Goal: Task Accomplishment & Management: Complete application form

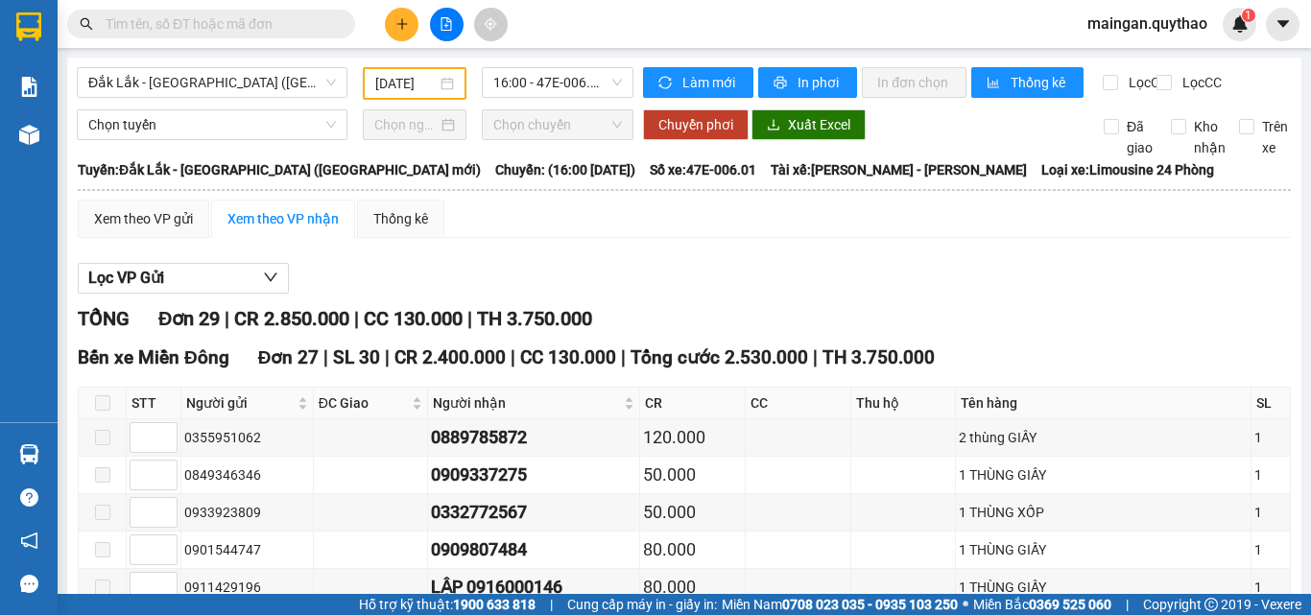
click at [422, 11] on div at bounding box center [446, 25] width 144 height 34
click at [406, 12] on button at bounding box center [402, 25] width 34 height 34
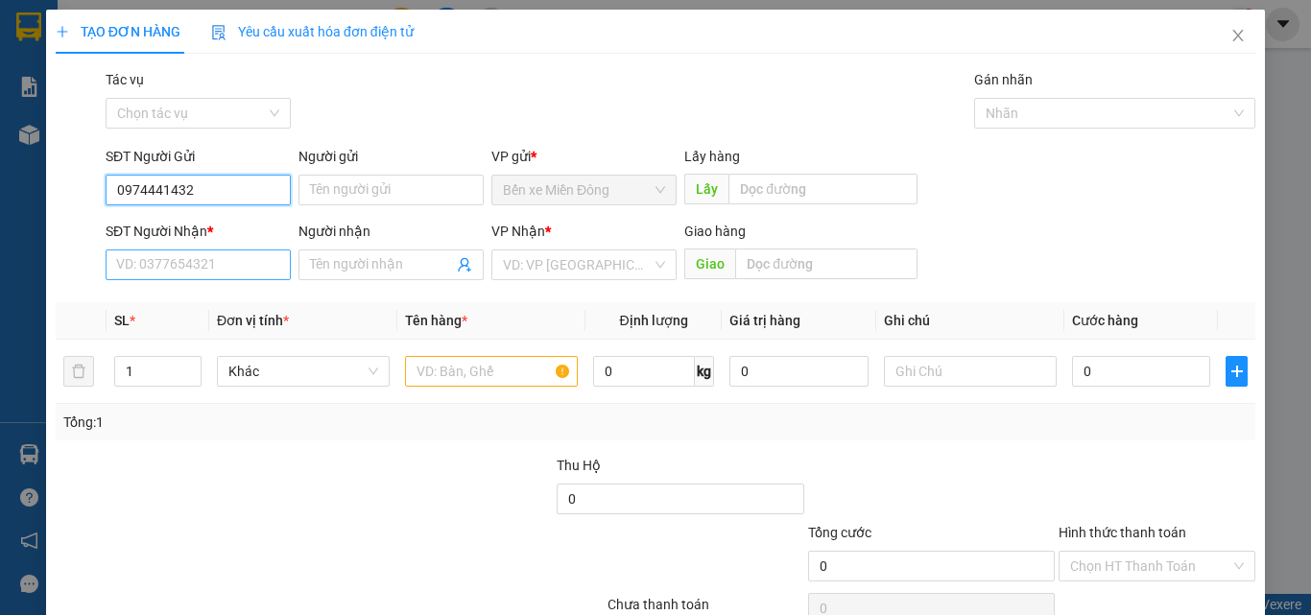
type input "0974441432"
click at [197, 253] on input "SĐT Người Nhận *" at bounding box center [198, 264] width 185 height 31
click at [170, 273] on input "084570447" at bounding box center [198, 264] width 185 height 31
click at [175, 273] on input "084570447" at bounding box center [198, 264] width 185 height 31
click at [201, 273] on input "0845704457" at bounding box center [198, 264] width 185 height 31
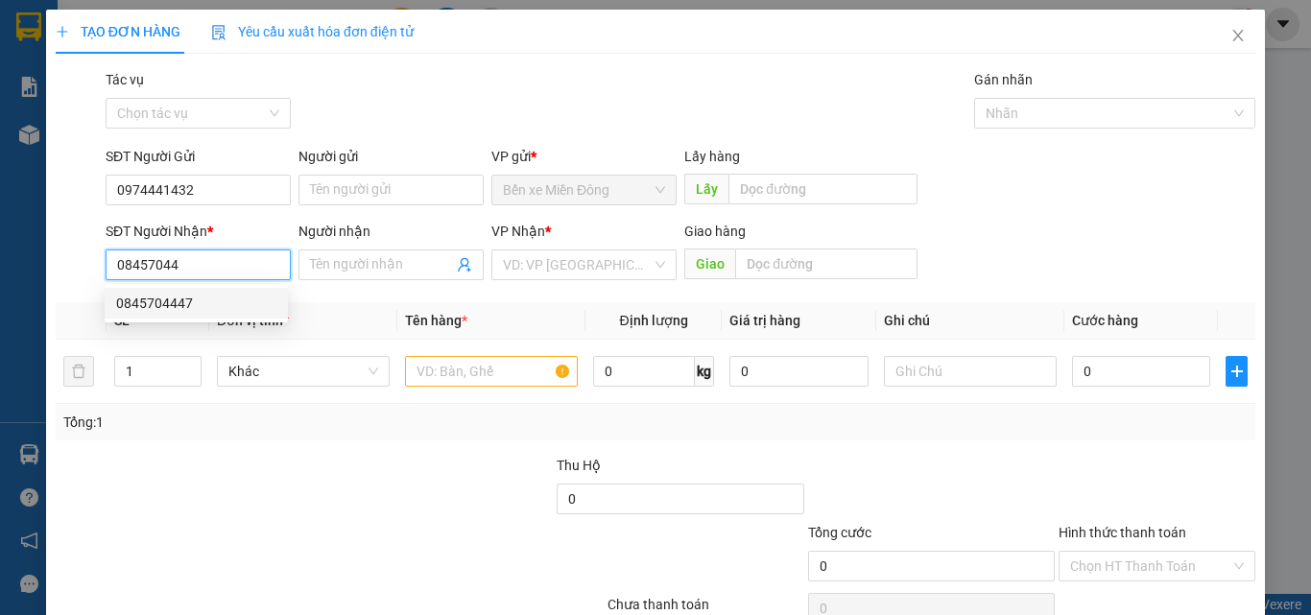
drag, startPoint x: 198, startPoint y: 302, endPoint x: 215, endPoint y: 293, distance: 19.8
click at [215, 293] on div "0845704447" at bounding box center [196, 303] width 160 height 21
type input "0845704447"
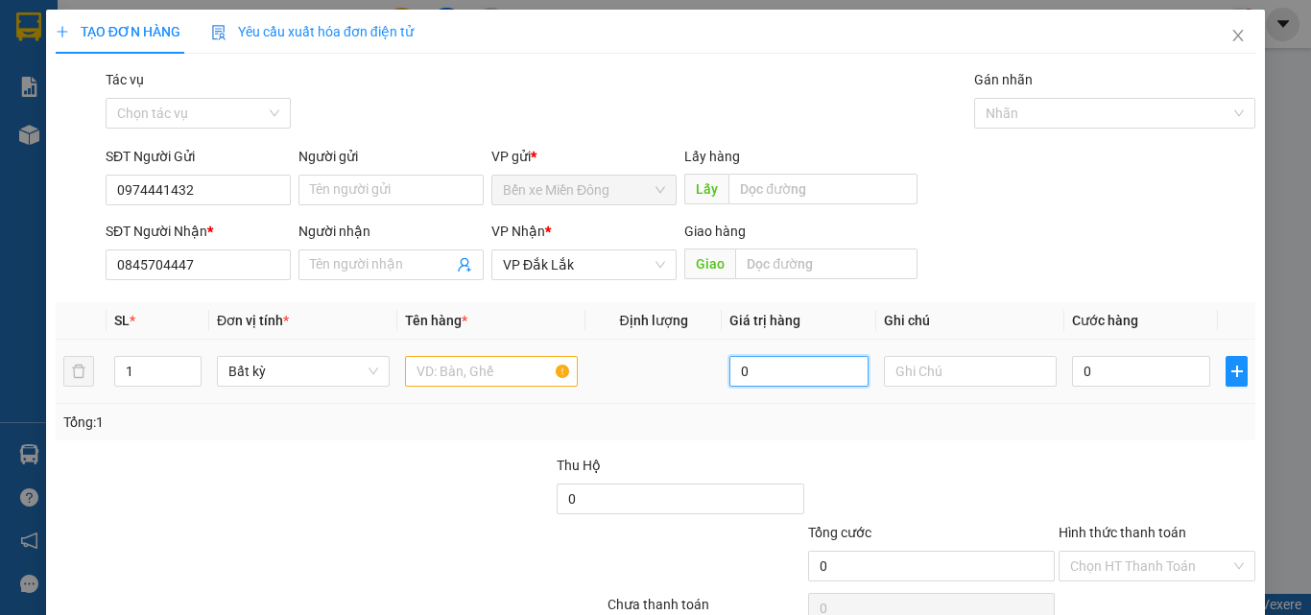
drag, startPoint x: 218, startPoint y: 290, endPoint x: 727, endPoint y: 369, distance: 515.7
click at [729, 369] on input "0" at bounding box center [798, 371] width 138 height 31
drag, startPoint x: 503, startPoint y: 360, endPoint x: 523, endPoint y: 353, distance: 21.2
click at [503, 359] on input "text" at bounding box center [491, 371] width 173 height 31
click at [475, 362] on input "text" at bounding box center [491, 371] width 173 height 31
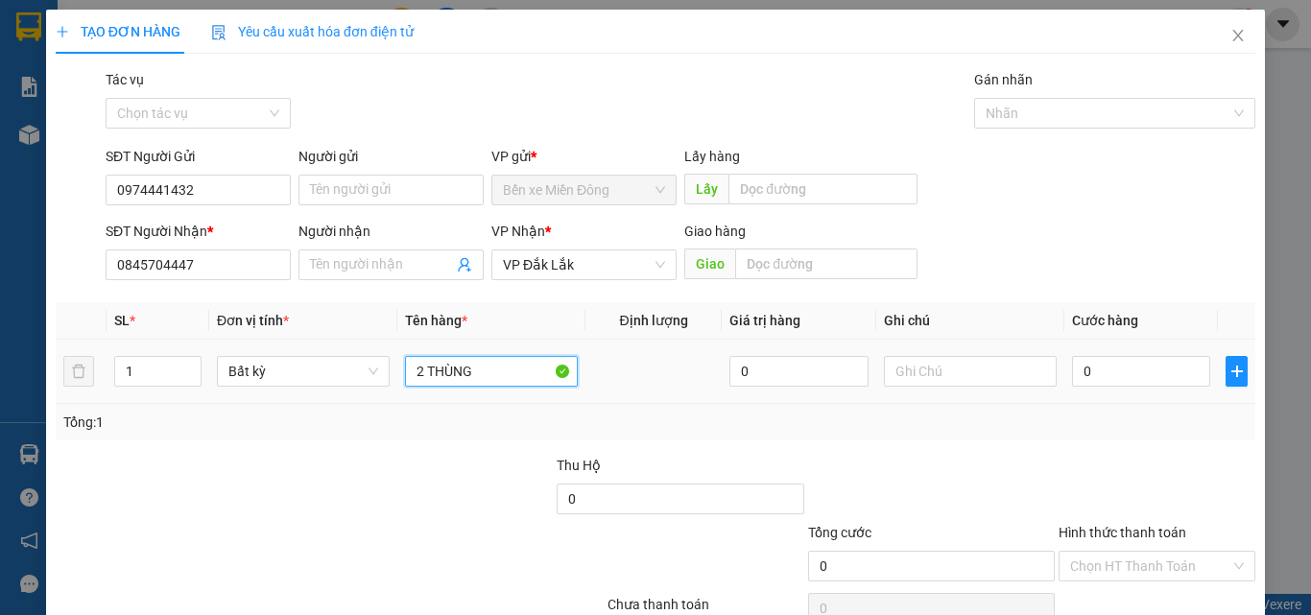
type input "2 THÙNG"
click at [1136, 392] on td "0" at bounding box center [1141, 372] width 154 height 64
click at [1135, 380] on input "0" at bounding box center [1141, 371] width 138 height 31
type input "01"
type input "1"
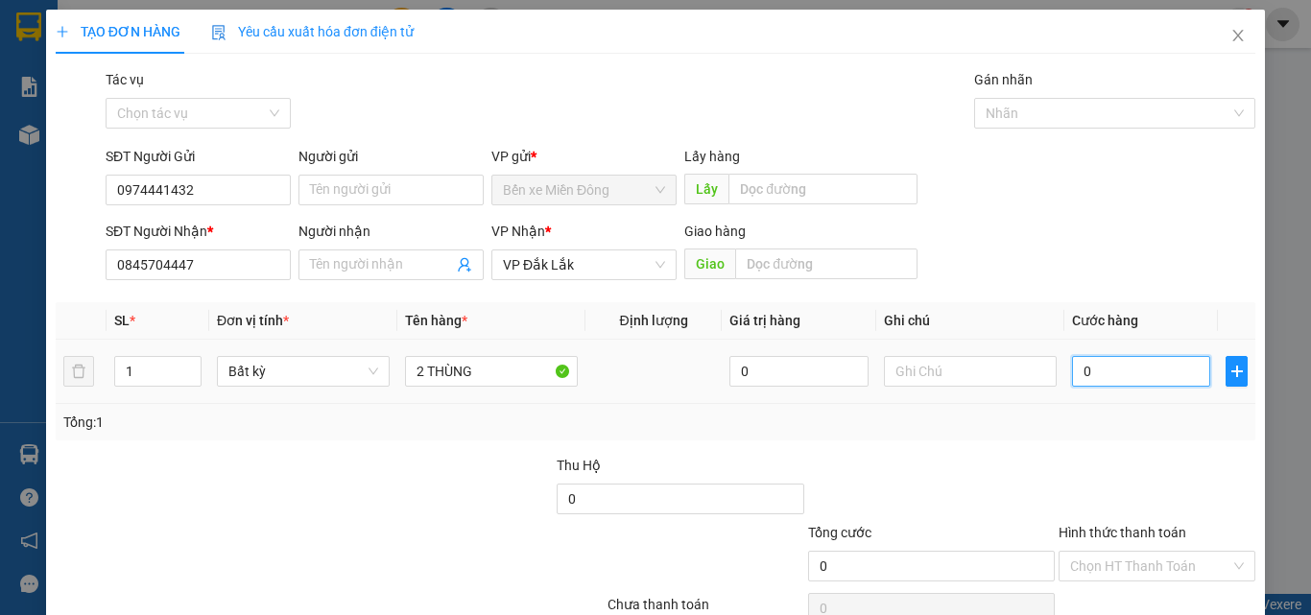
type input "1"
type input "010"
type input "10"
type input "0.100"
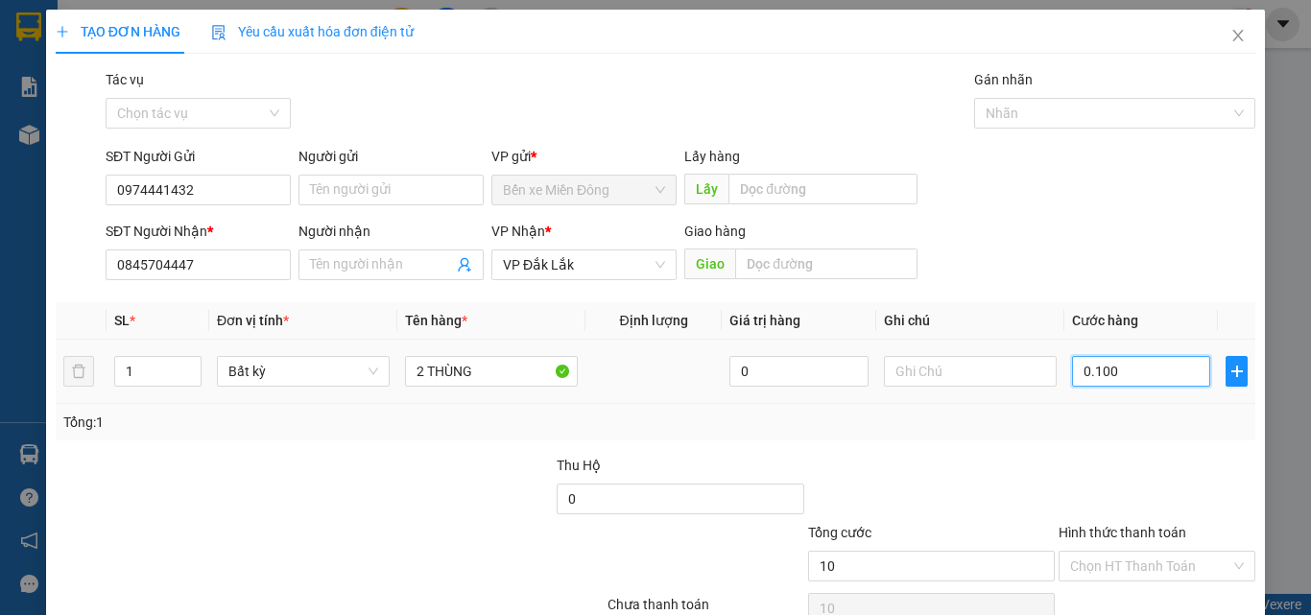
type input "100"
type input "100.000"
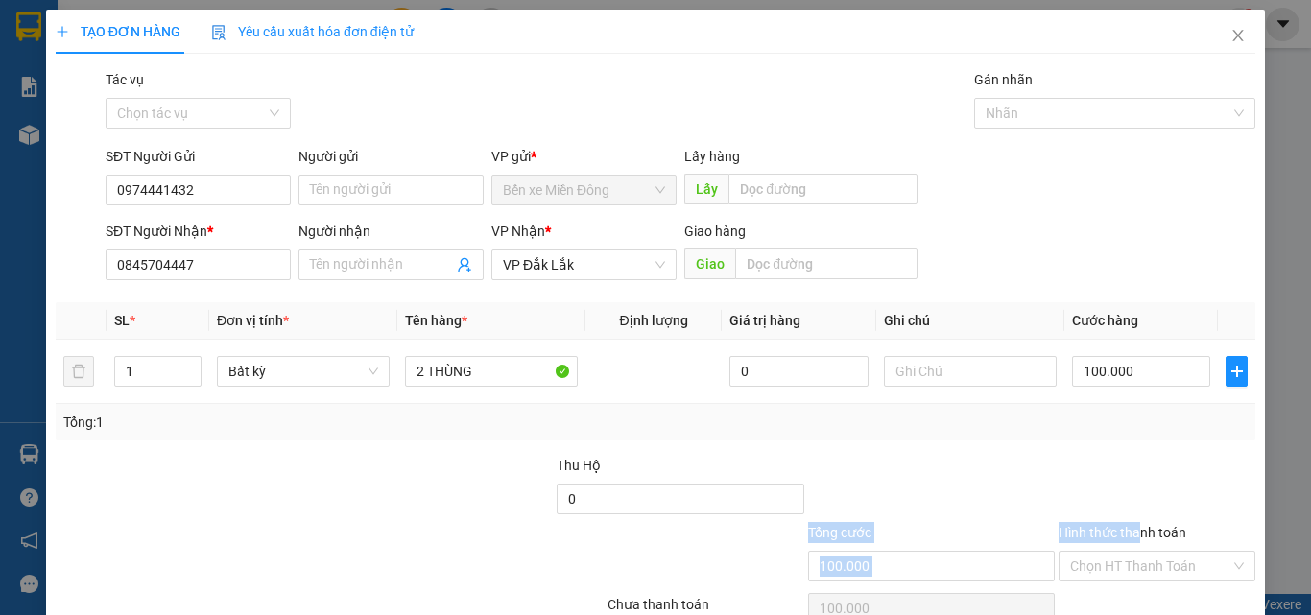
click at [1130, 521] on form "Thu Hộ 0 Tổng cước 100.000 Hình thức thanh toán Chọn HT Thanh Toán" at bounding box center [656, 522] width 1200 height 134
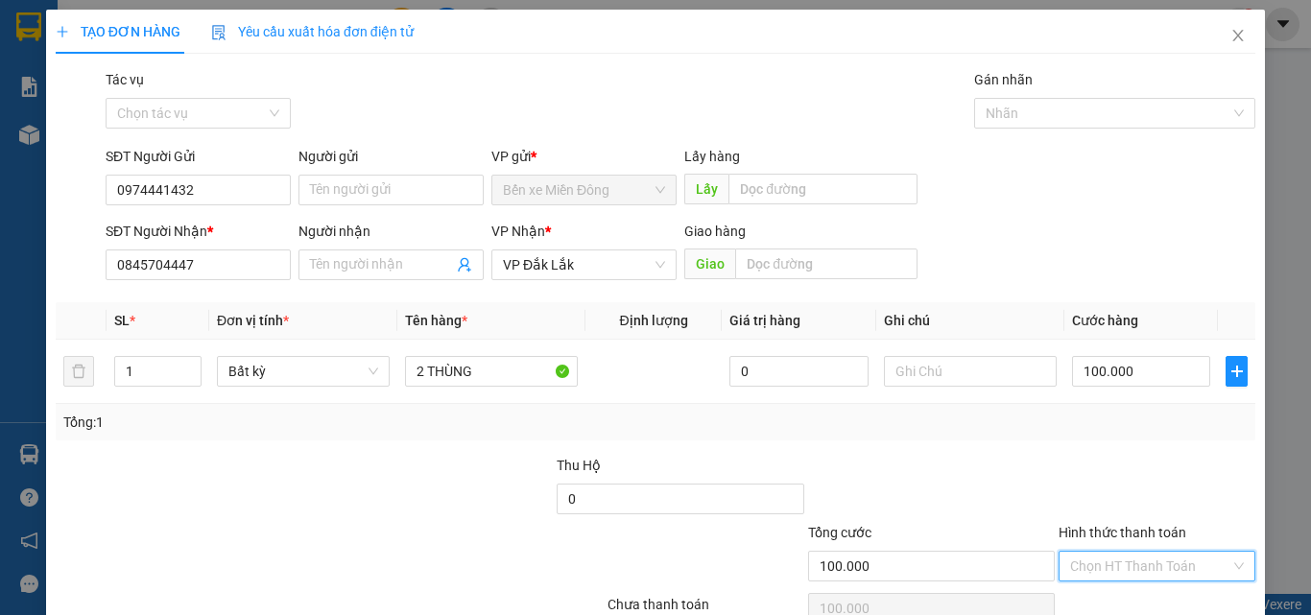
click at [1158, 562] on input "Hình thức thanh toán" at bounding box center [1150, 566] width 160 height 29
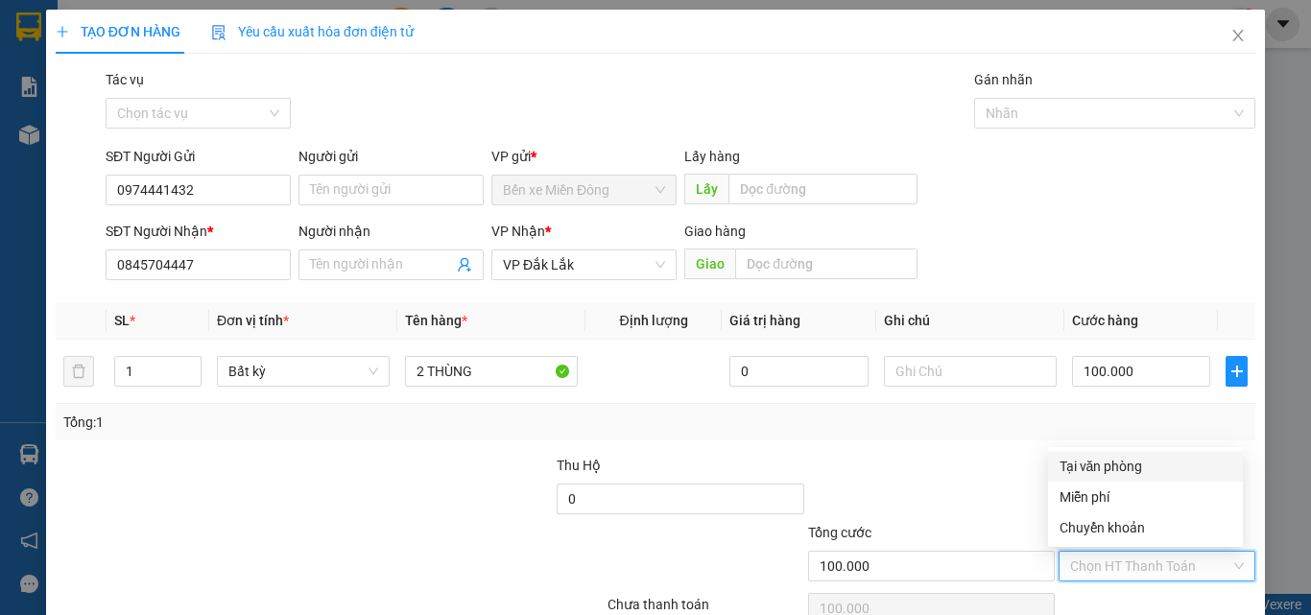
click at [1143, 470] on div "Tại văn phòng" at bounding box center [1145, 466] width 172 height 21
type input "0"
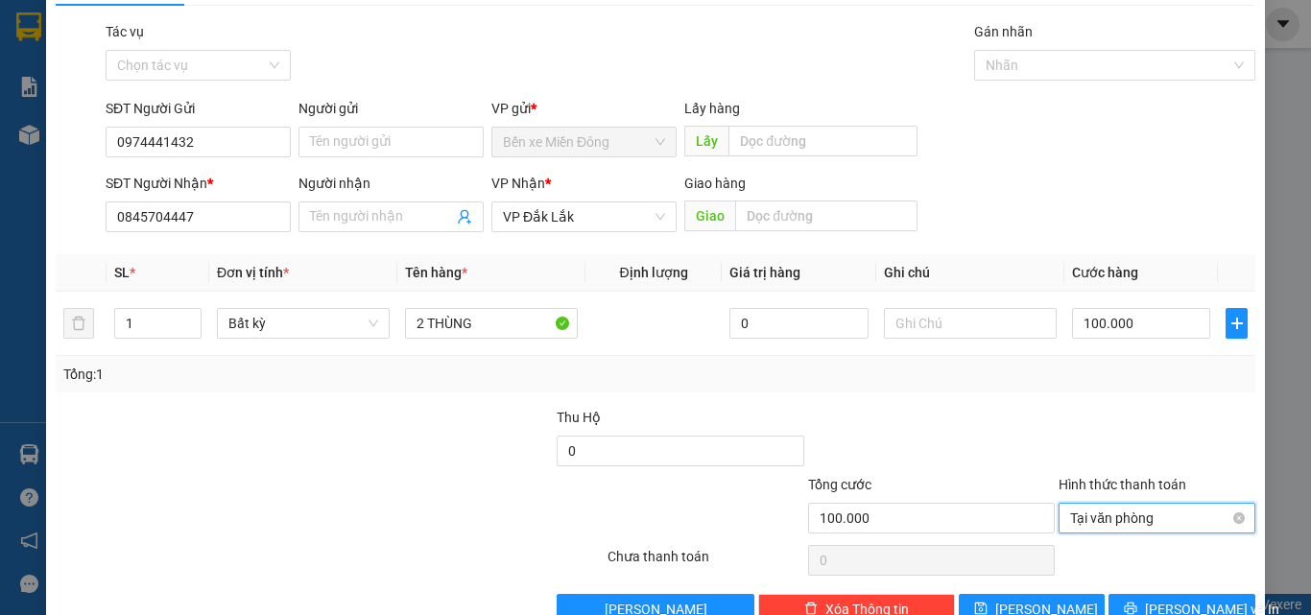
scroll to position [95, 0]
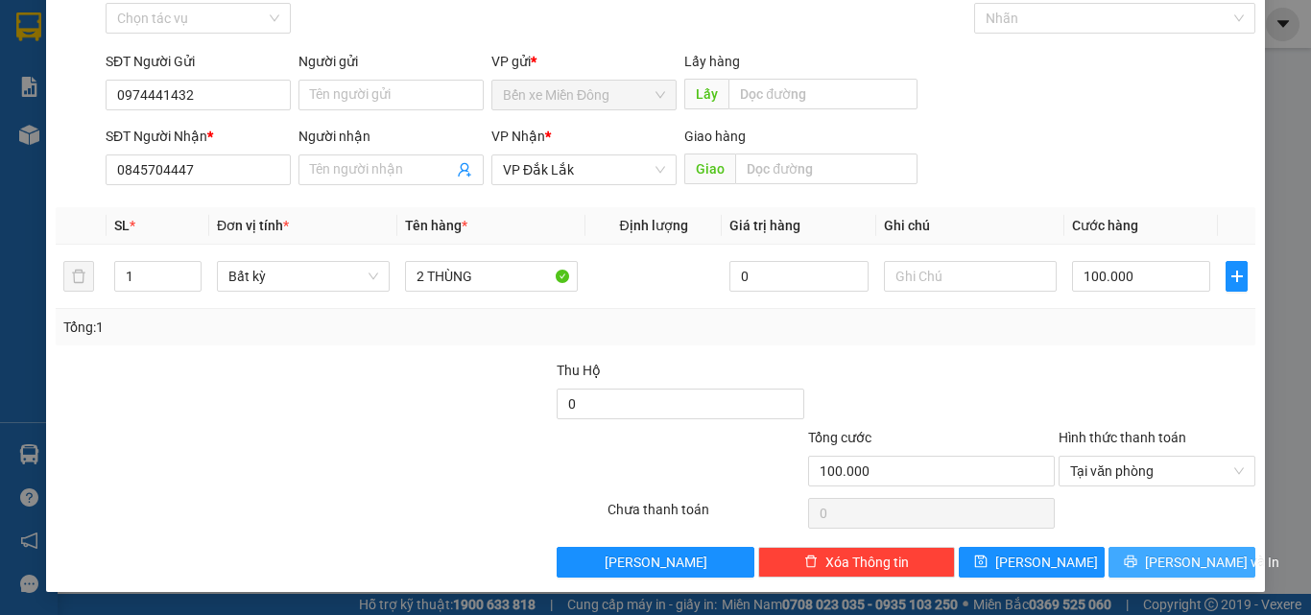
click at [1220, 575] on button "[PERSON_NAME] và In" at bounding box center [1181, 562] width 147 height 31
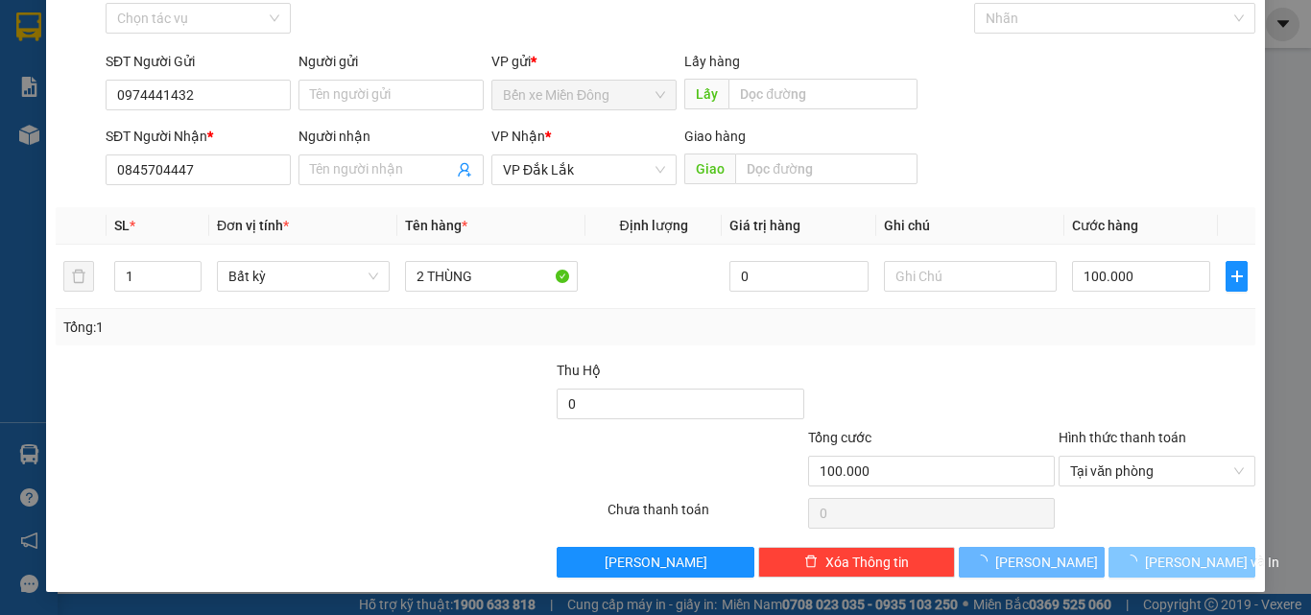
click at [1220, 575] on button "[PERSON_NAME] và In" at bounding box center [1181, 562] width 147 height 31
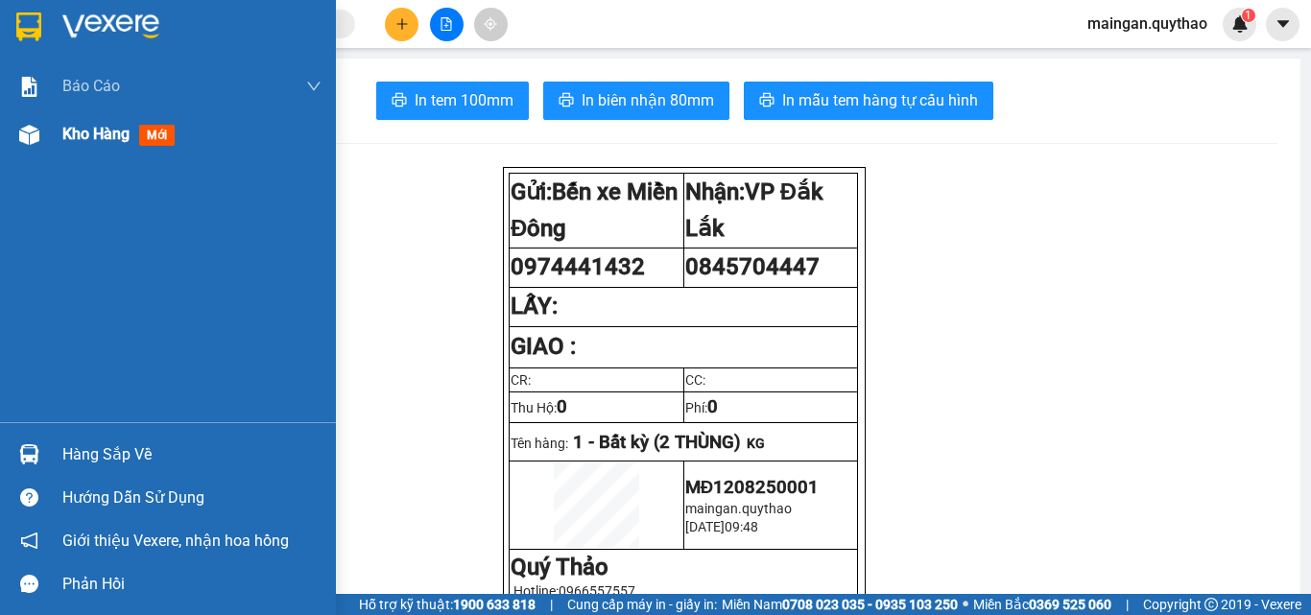
click at [106, 124] on div "Kho hàng mới" at bounding box center [122, 134] width 120 height 24
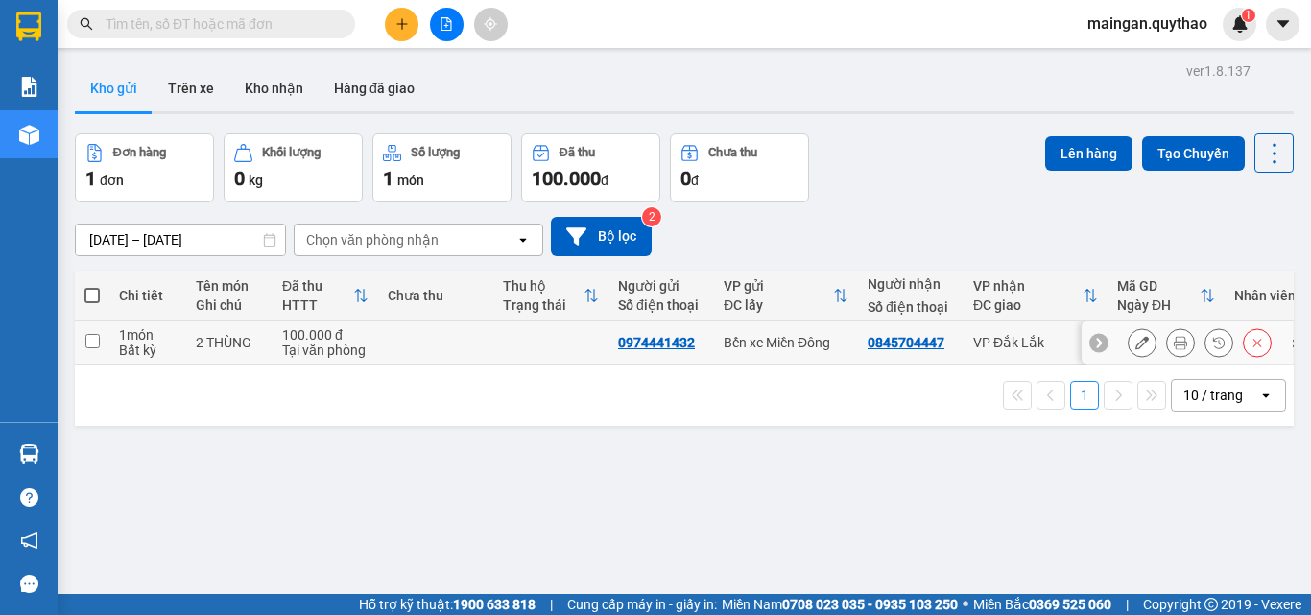
drag, startPoint x: 628, startPoint y: 344, endPoint x: 612, endPoint y: 346, distance: 15.6
click at [612, 346] on td "0974441432" at bounding box center [661, 342] width 106 height 43
checkbox input "true"
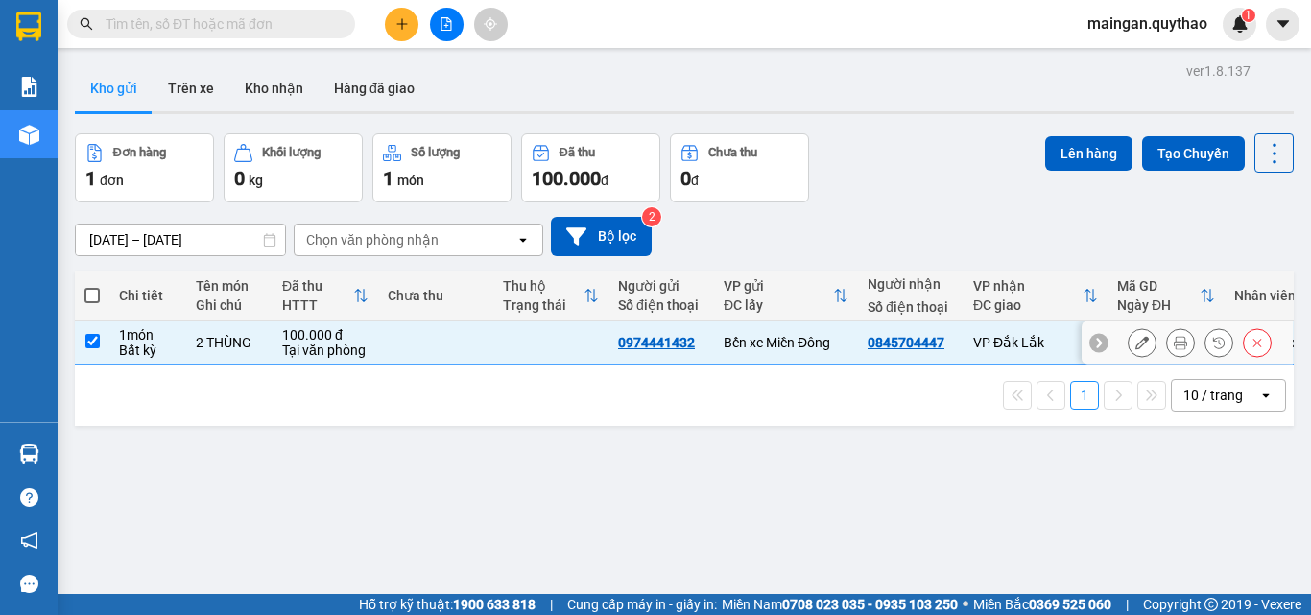
click at [624, 346] on div "0974441432" at bounding box center [656, 342] width 77 height 15
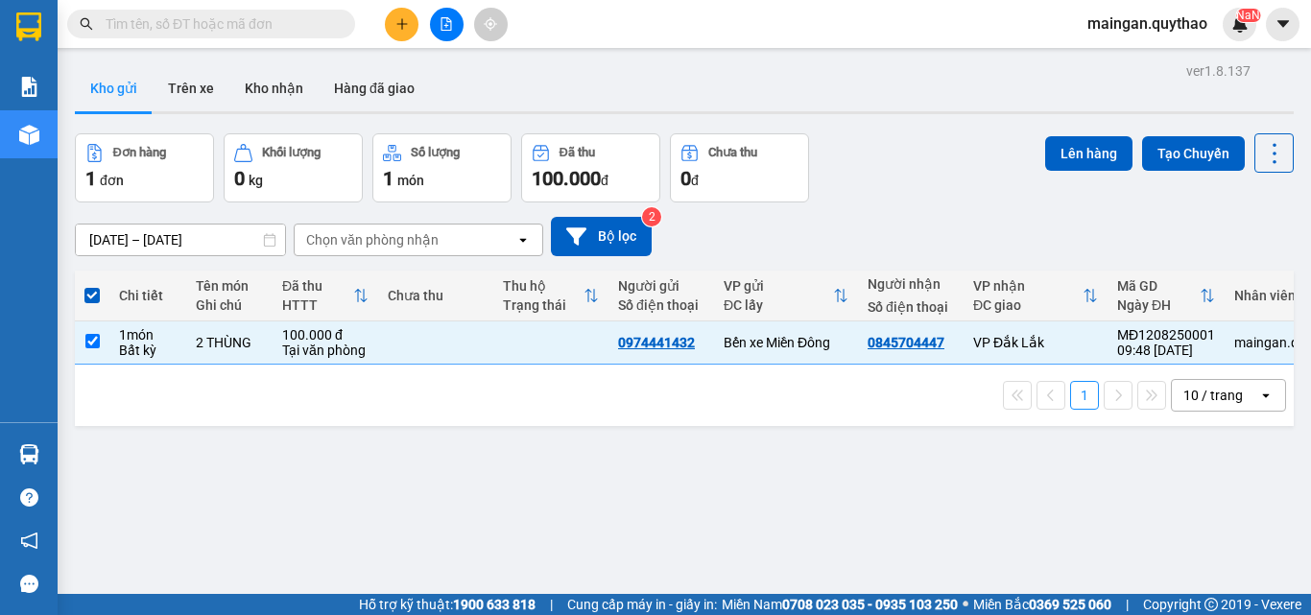
drag, startPoint x: 625, startPoint y: 346, endPoint x: 601, endPoint y: 406, distance: 64.2
click at [601, 406] on div "1 10 / trang open" at bounding box center [684, 395] width 1203 height 33
drag, startPoint x: 653, startPoint y: 346, endPoint x: 631, endPoint y: 347, distance: 21.1
click at [631, 347] on div "0974441432" at bounding box center [656, 342] width 77 height 15
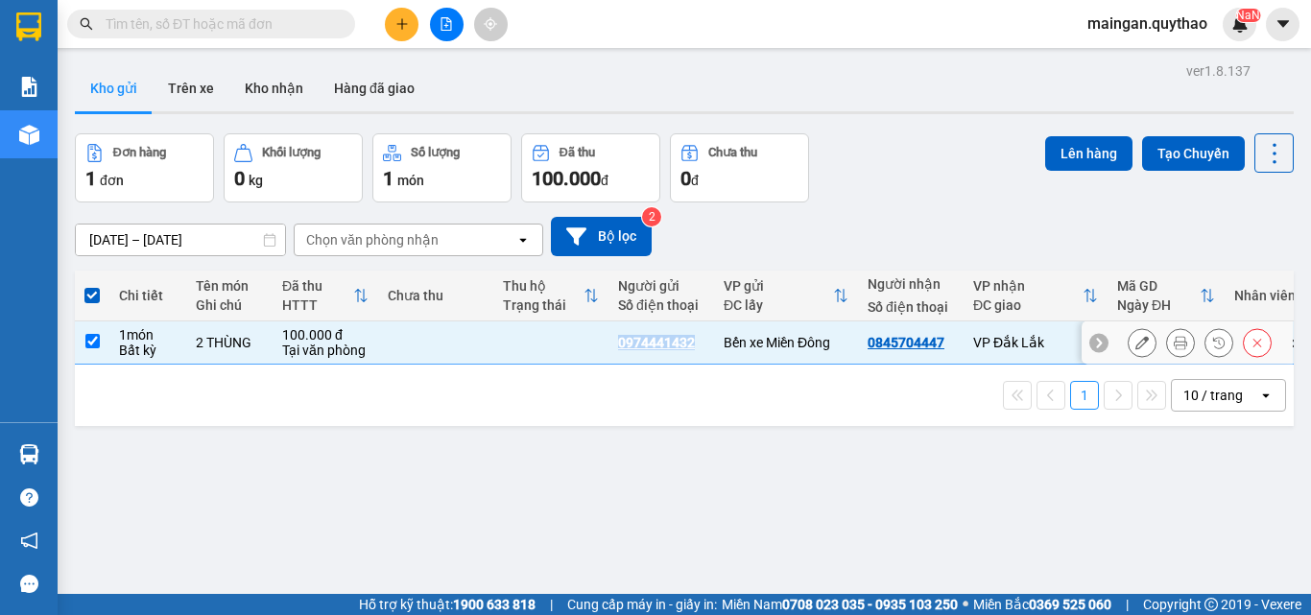
click at [631, 347] on div "0974441432" at bounding box center [656, 342] width 77 height 15
copy div "0974441432"
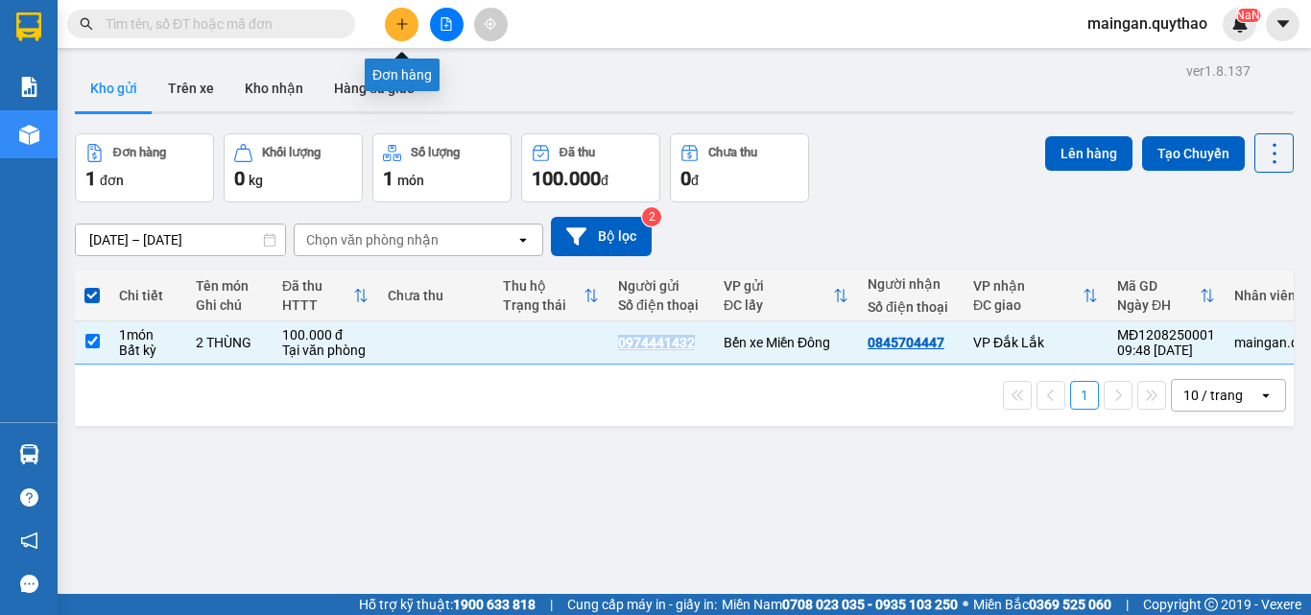
click at [405, 31] on button at bounding box center [402, 25] width 34 height 34
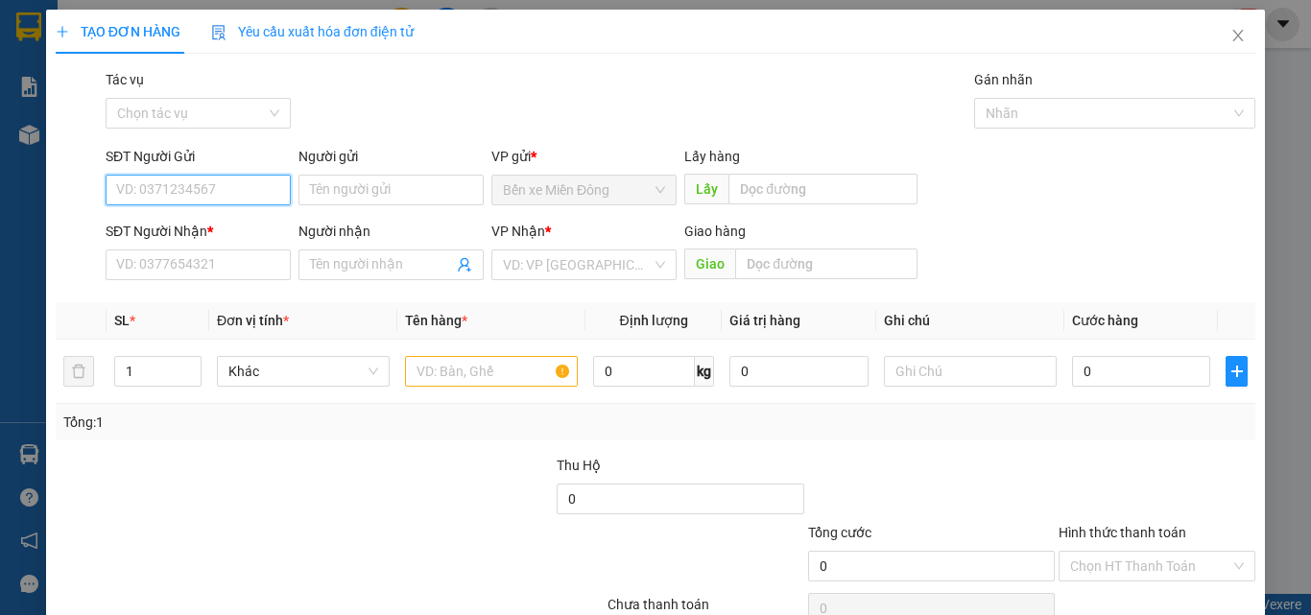
paste input "0974441432"
type input "0974441432"
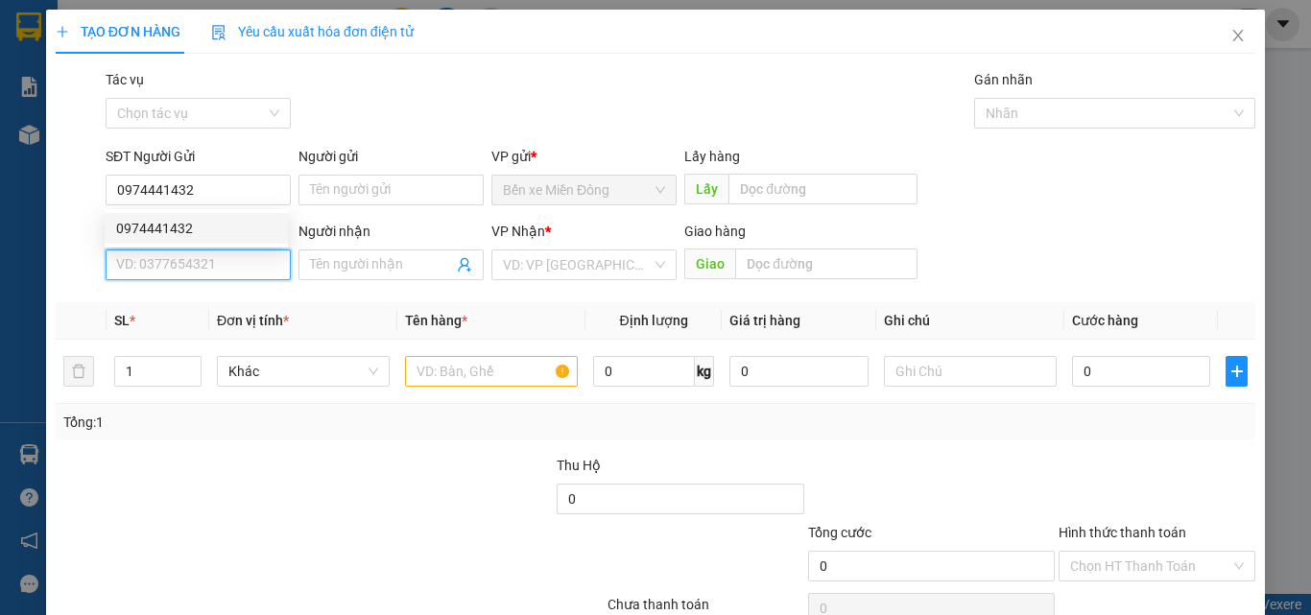
click at [209, 273] on input "SĐT Người Nhận *" at bounding box center [198, 264] width 185 height 31
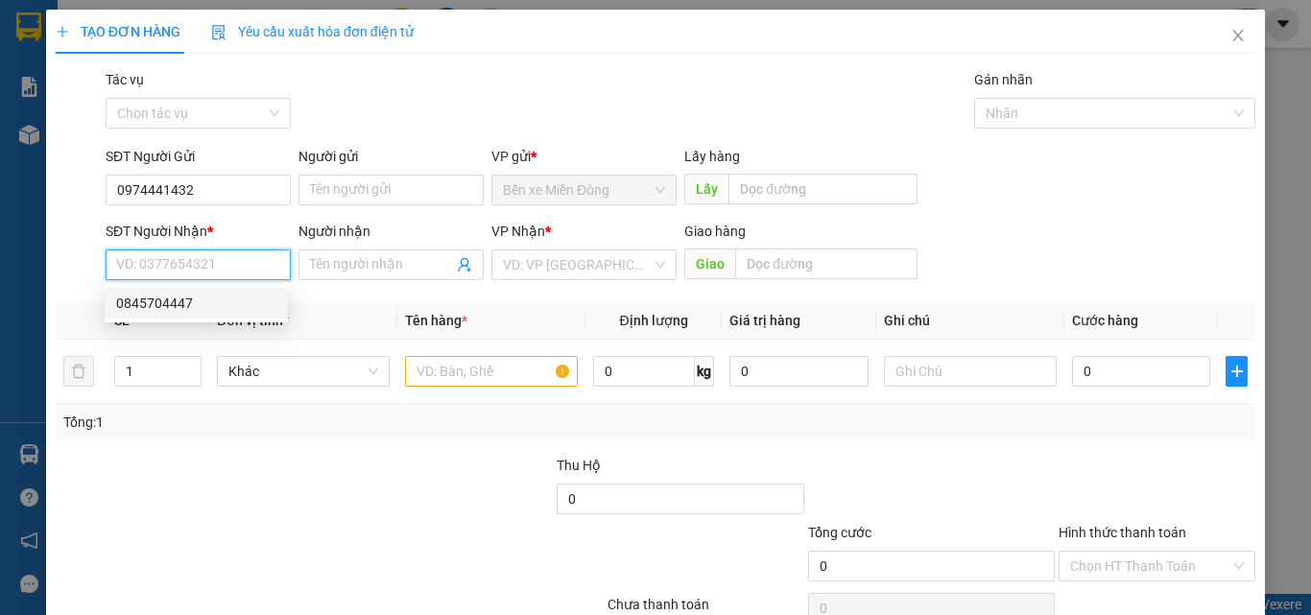
click at [183, 307] on div "0845704447" at bounding box center [196, 303] width 160 height 21
type input "0845704447"
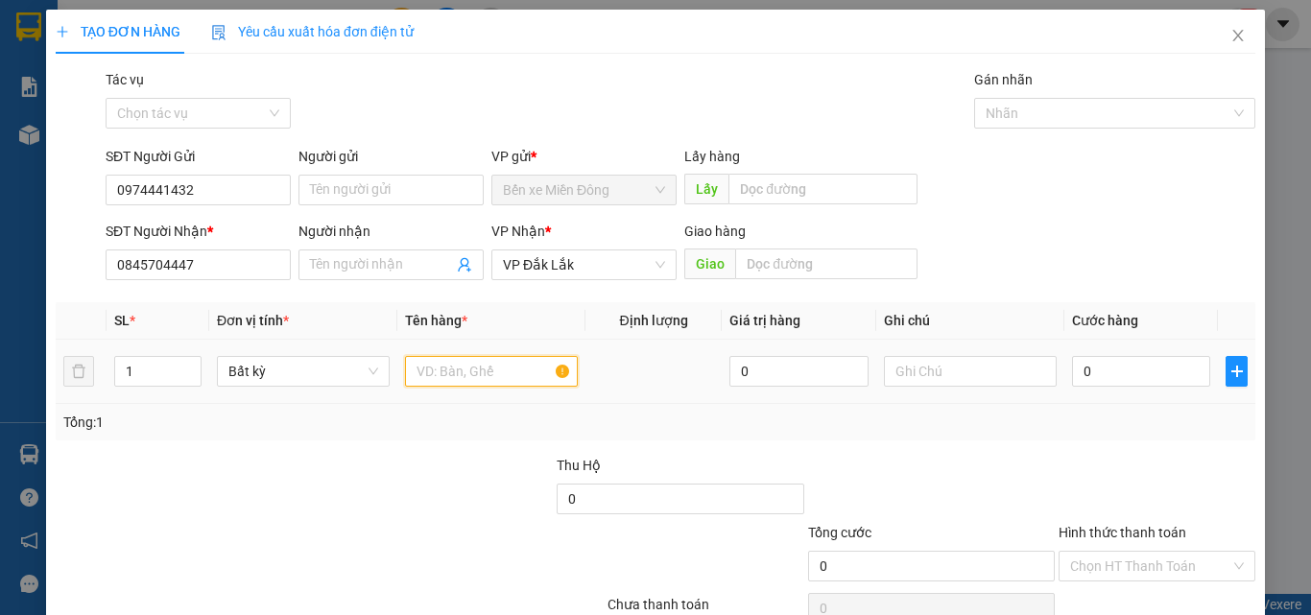
click at [466, 376] on input "text" at bounding box center [491, 371] width 173 height 31
type input "2 THÙNG"
click at [1095, 382] on input "0" at bounding box center [1141, 371] width 138 height 31
type input "0"
click at [498, 372] on input "2 THÙNG" at bounding box center [491, 371] width 173 height 31
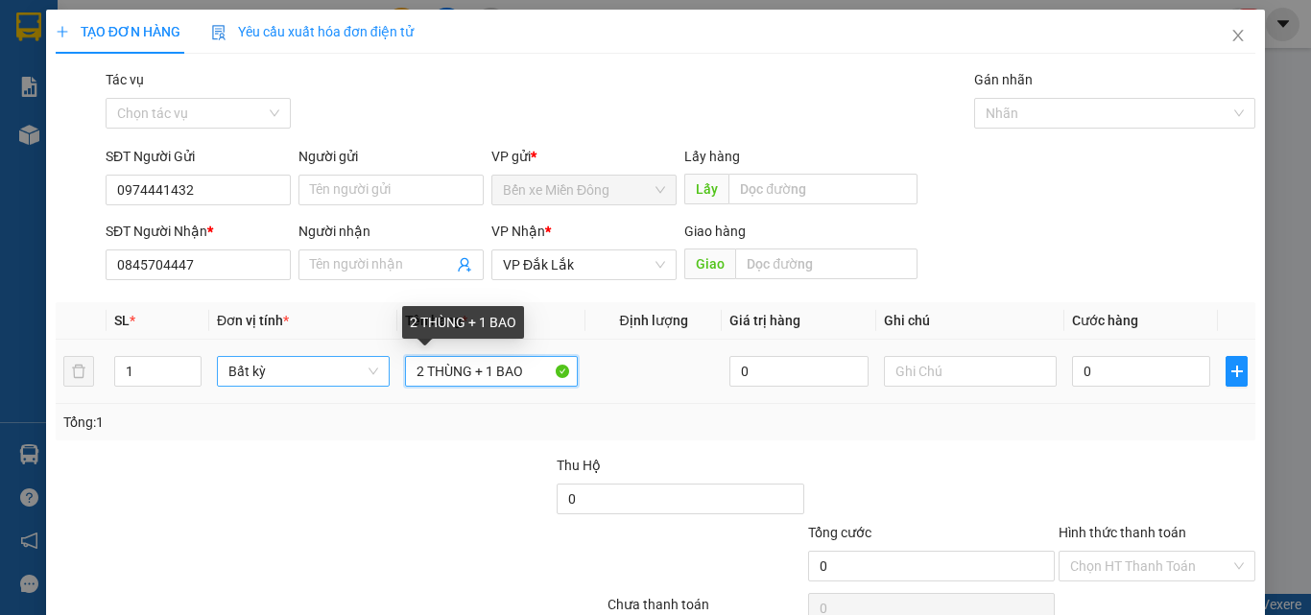
drag, startPoint x: 483, startPoint y: 377, endPoint x: 323, endPoint y: 363, distance: 159.9
click at [324, 363] on tr "1 Bất kỳ 2 THÙNG + 1 BAO 0 0" at bounding box center [656, 372] width 1200 height 64
type input "1 BAO"
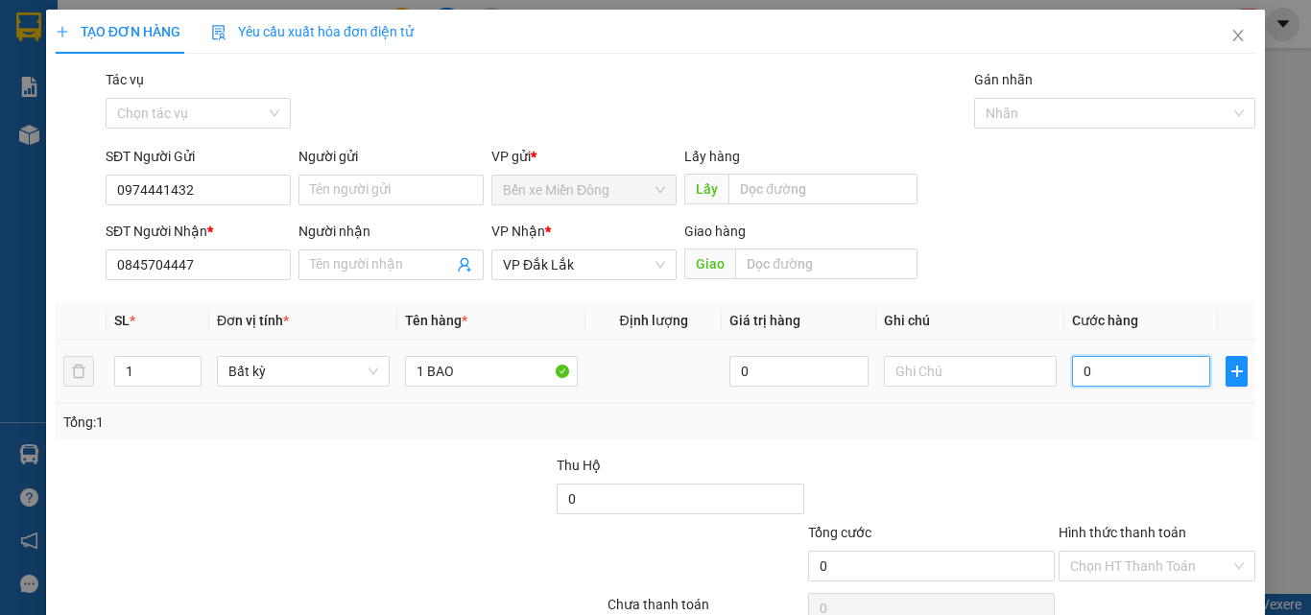
click at [1124, 368] on input "0" at bounding box center [1141, 371] width 138 height 31
type input "01"
type input "1"
type input "010"
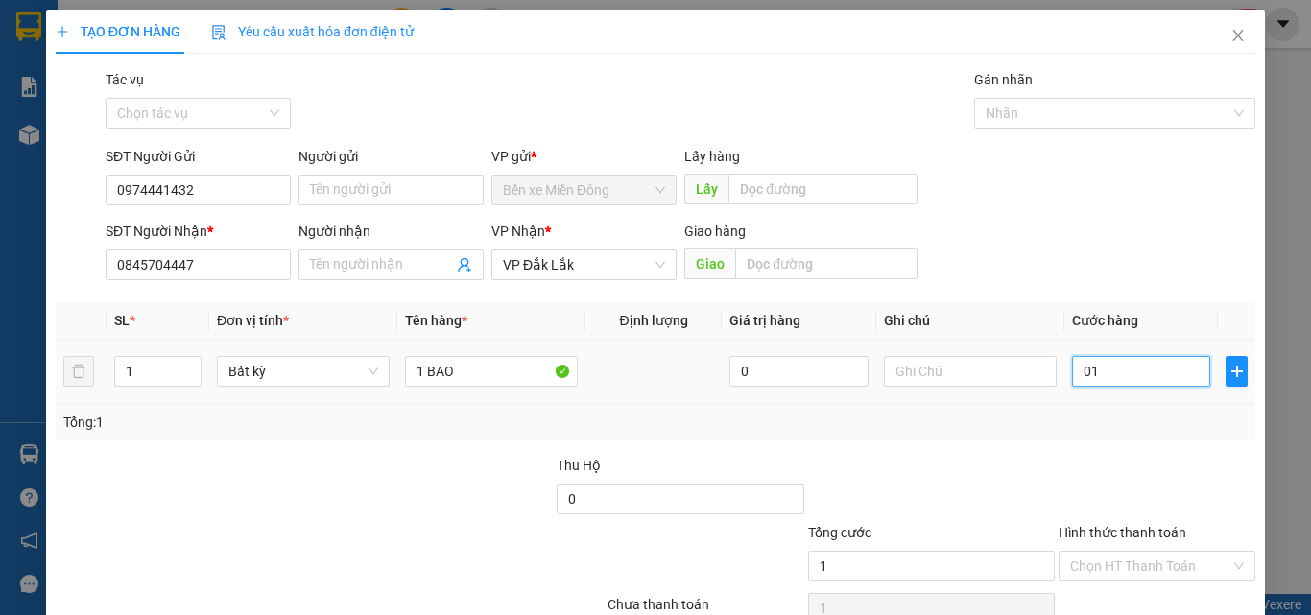
type input "10"
type input "0.100"
type input "100"
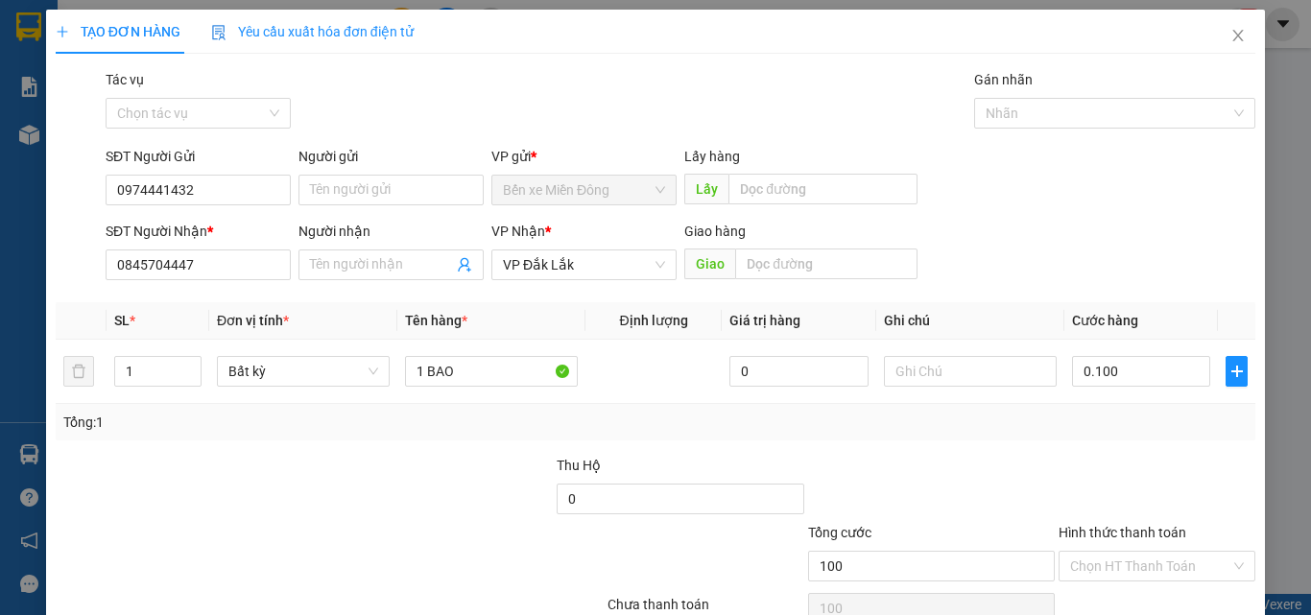
click at [1152, 511] on div at bounding box center [1157, 488] width 201 height 67
type input "100.000"
drag, startPoint x: 1169, startPoint y: 586, endPoint x: 1168, endPoint y: 566, distance: 20.2
click at [1171, 582] on div "Hình thức thanh toán Chọn HT Thanh Toán" at bounding box center [1156, 555] width 197 height 67
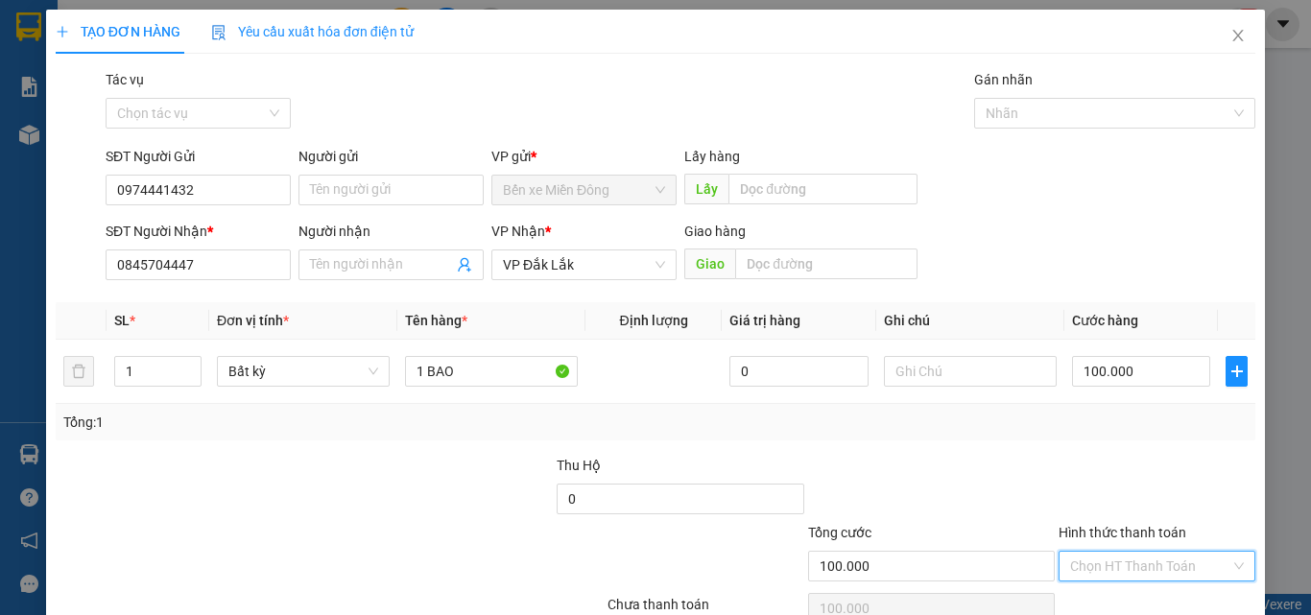
drag, startPoint x: 1168, startPoint y: 566, endPoint x: 1040, endPoint y: 422, distance: 192.4
click at [1163, 564] on input "Hình thức thanh toán" at bounding box center [1150, 566] width 160 height 29
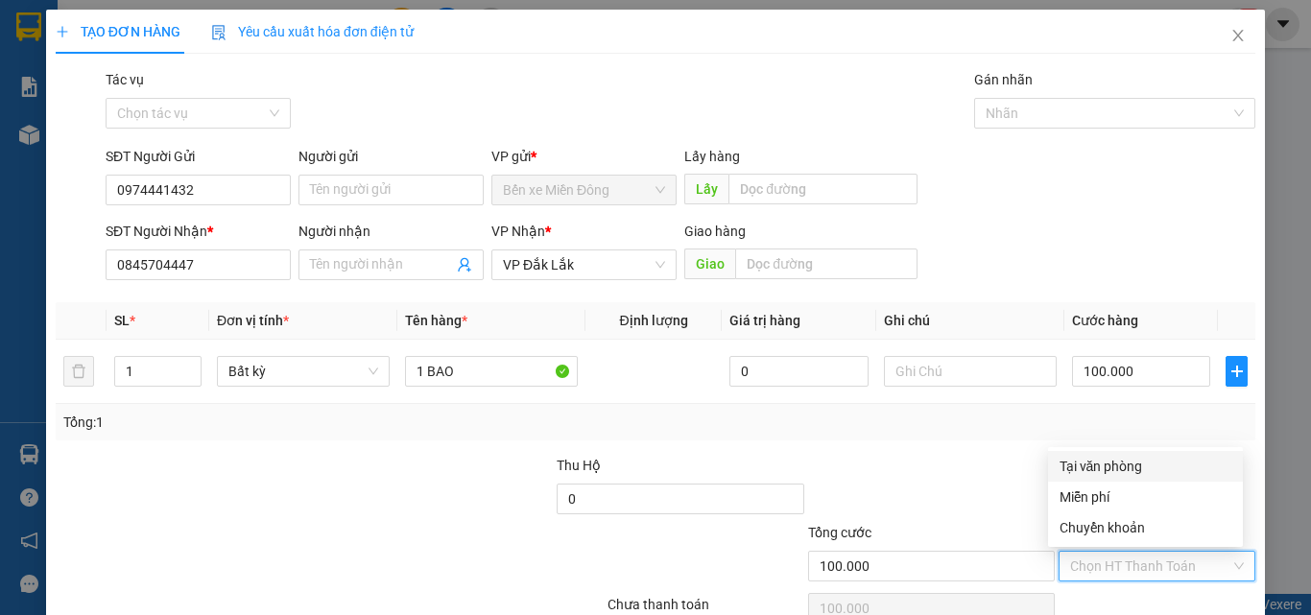
click at [1075, 464] on div "Tại văn phòng" at bounding box center [1145, 466] width 172 height 21
type input "0"
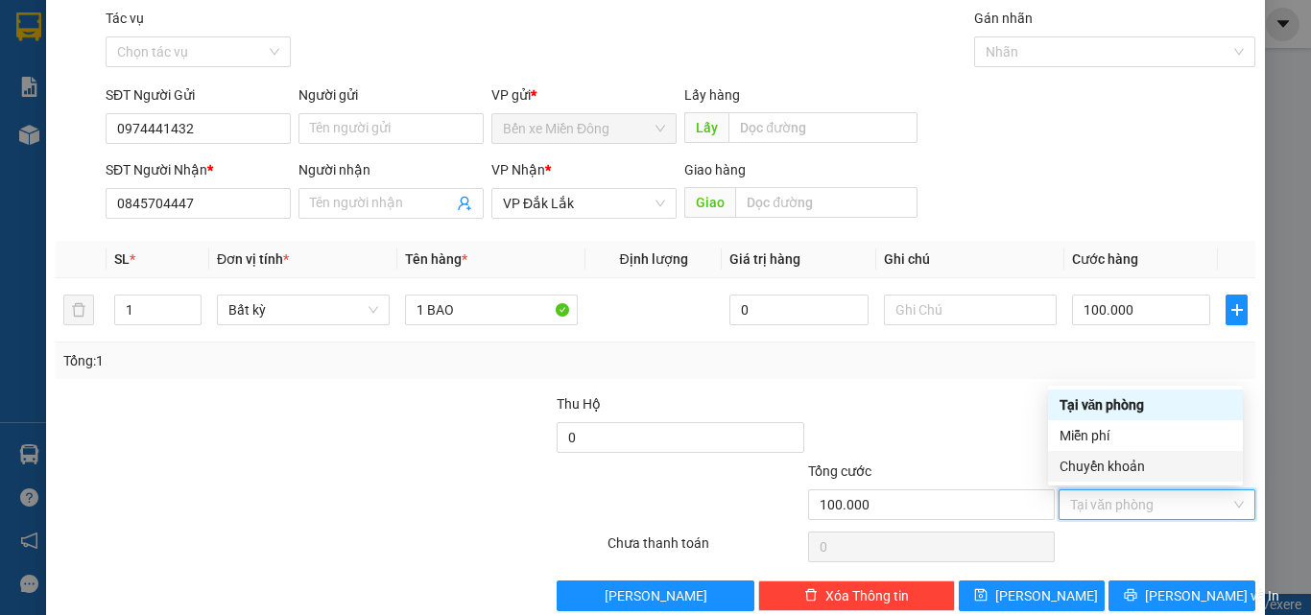
scroll to position [95, 0]
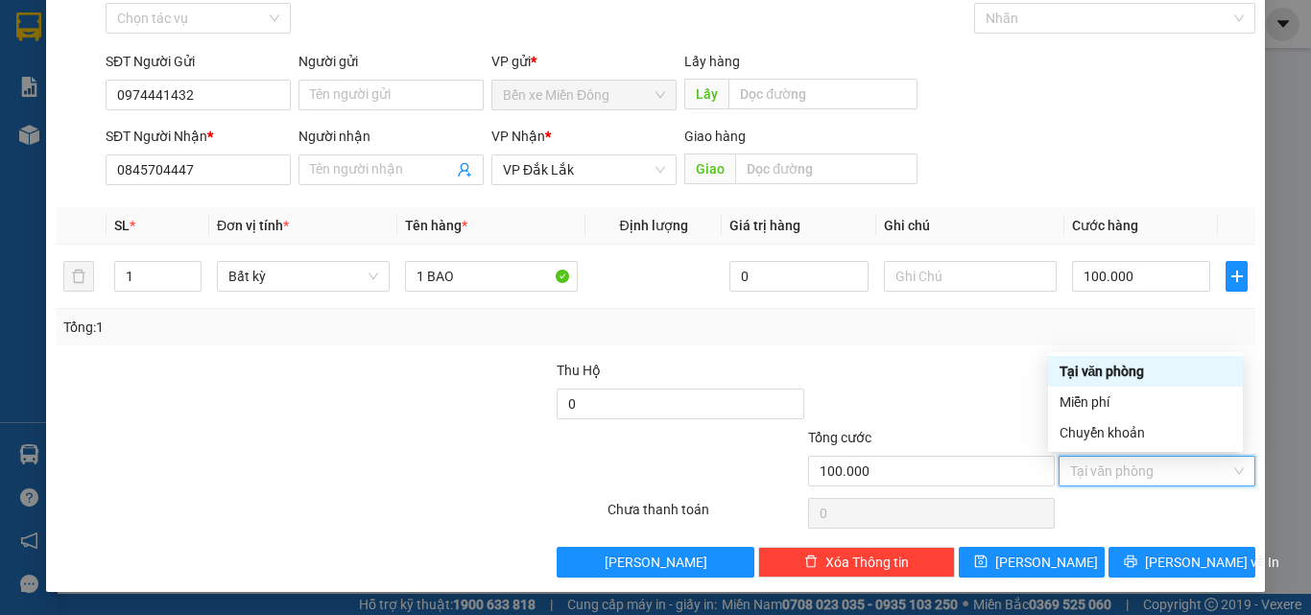
click at [1121, 368] on div "Tại văn phòng" at bounding box center [1145, 371] width 172 height 21
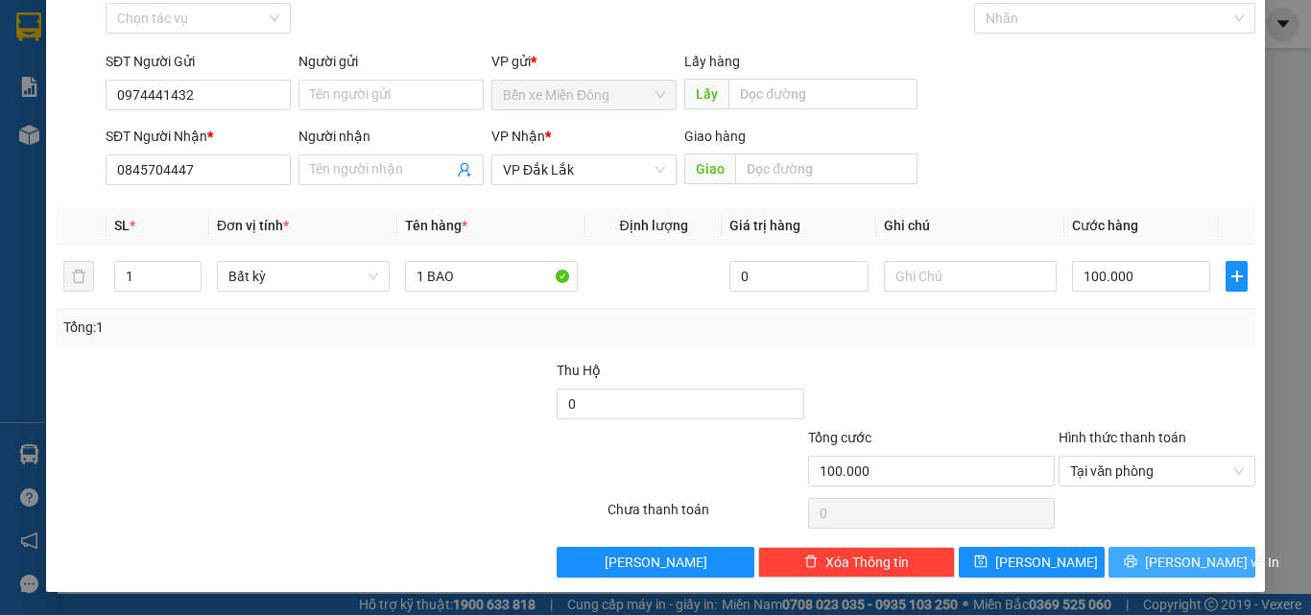
click at [1200, 558] on span "[PERSON_NAME] và In" at bounding box center [1212, 562] width 134 height 21
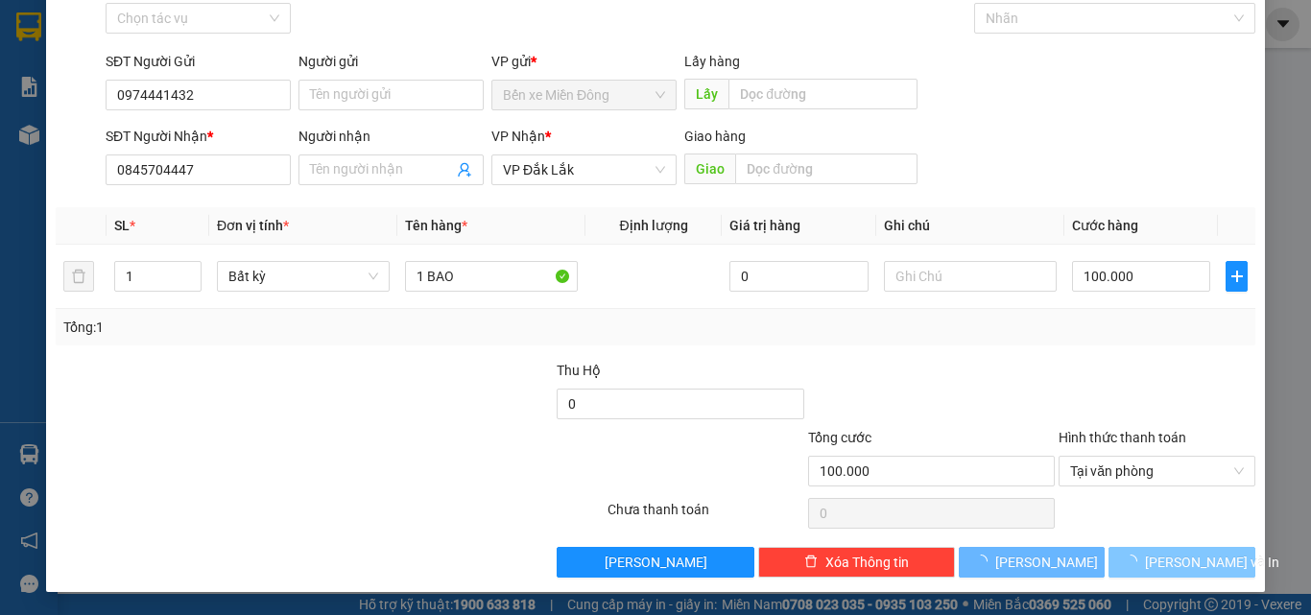
click at [1200, 558] on span "[PERSON_NAME] và In" at bounding box center [1212, 562] width 134 height 21
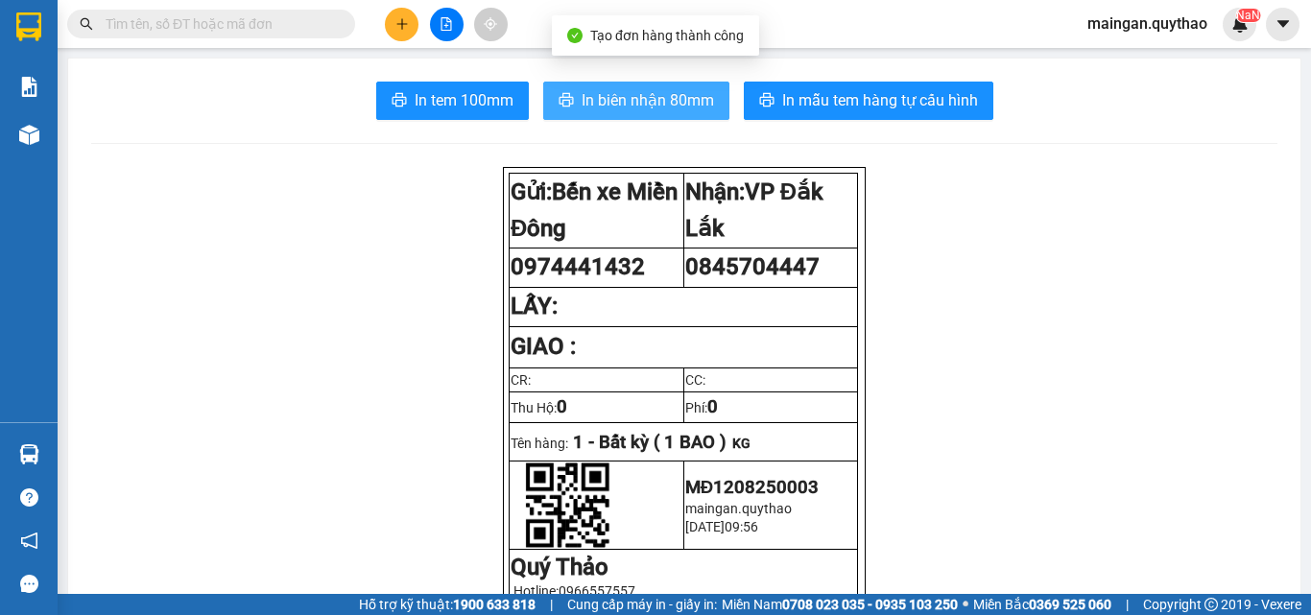
click at [616, 91] on span "In biên nhận 80mm" at bounding box center [648, 100] width 132 height 24
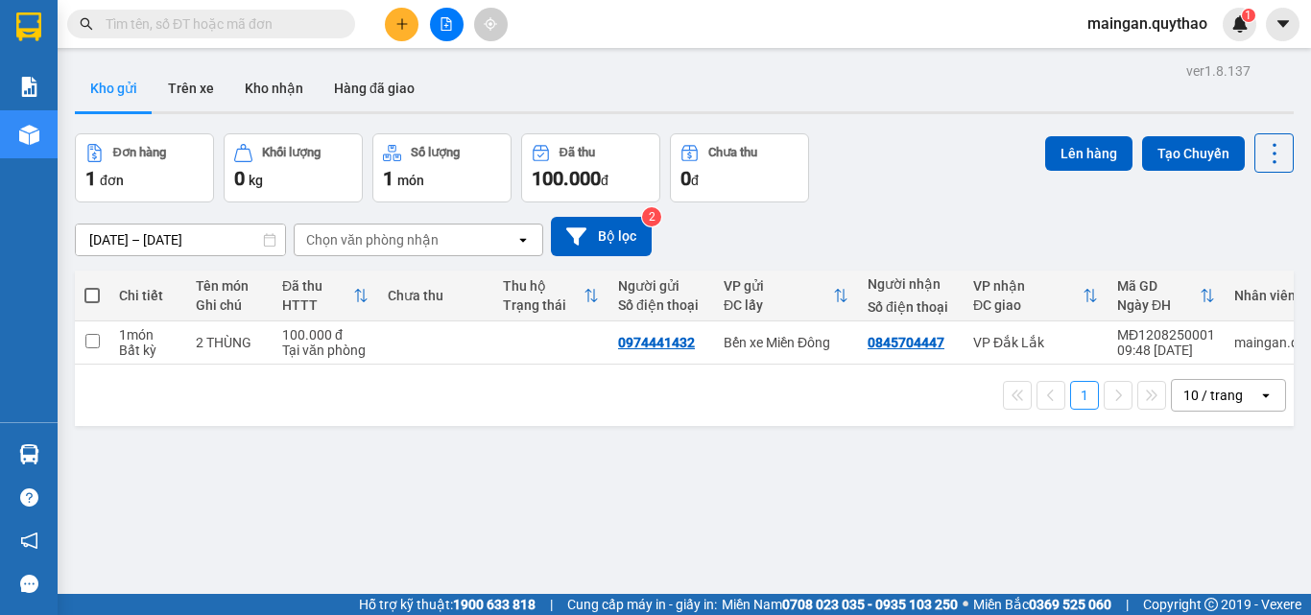
click at [387, 28] on button at bounding box center [402, 25] width 34 height 34
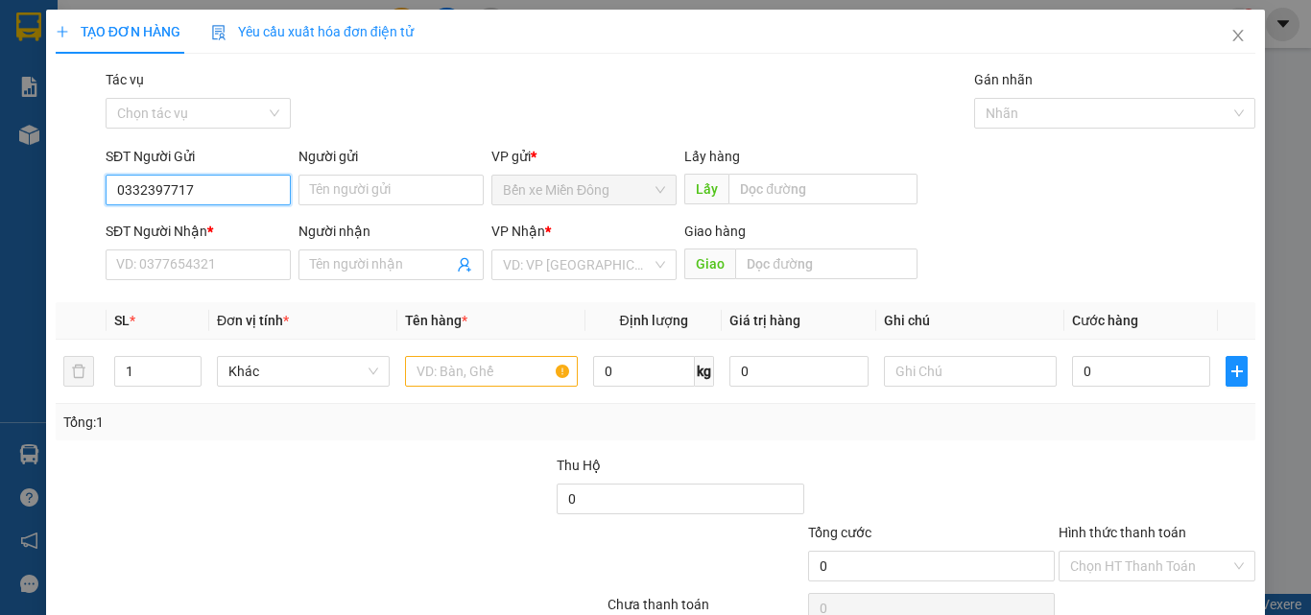
type input "0332397717"
click at [253, 283] on div "SĐT Người Nhận * VD: 0377654321" at bounding box center [198, 254] width 185 height 67
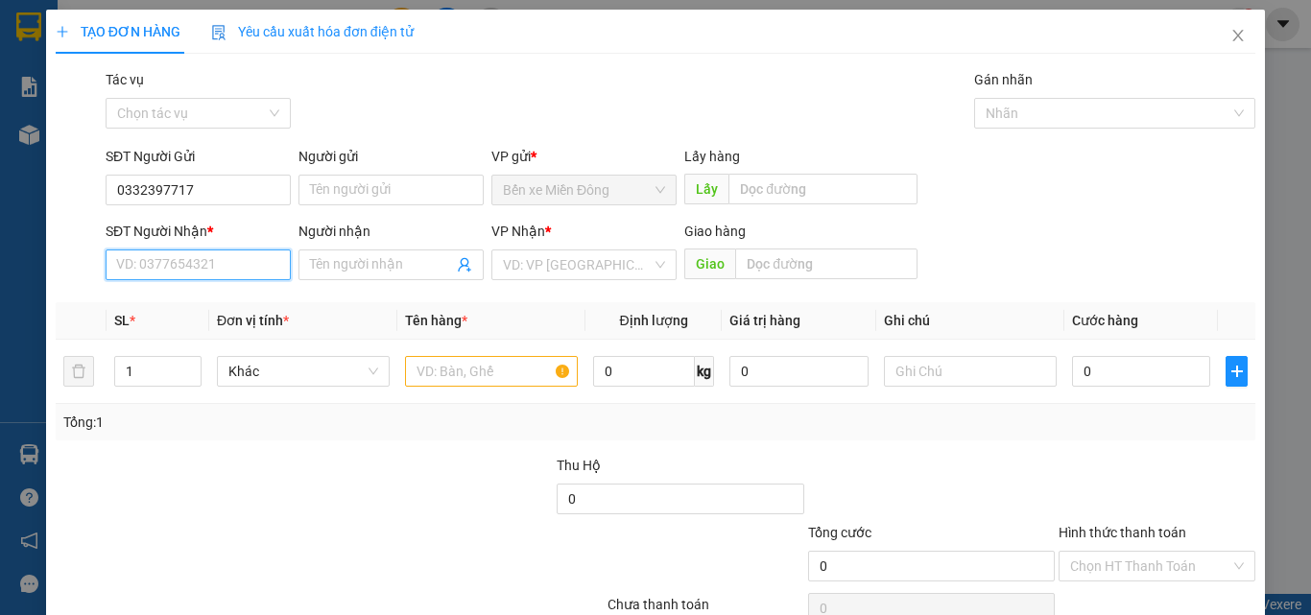
drag, startPoint x: 253, startPoint y: 271, endPoint x: 212, endPoint y: 255, distance: 44.0
click at [253, 270] on input "SĐT Người Nhận *" at bounding box center [198, 264] width 185 height 31
click at [214, 302] on div "0926204461" at bounding box center [196, 303] width 160 height 21
type input "0926204461"
drag, startPoint x: 460, startPoint y: 403, endPoint x: 471, endPoint y: 400, distance: 11.9
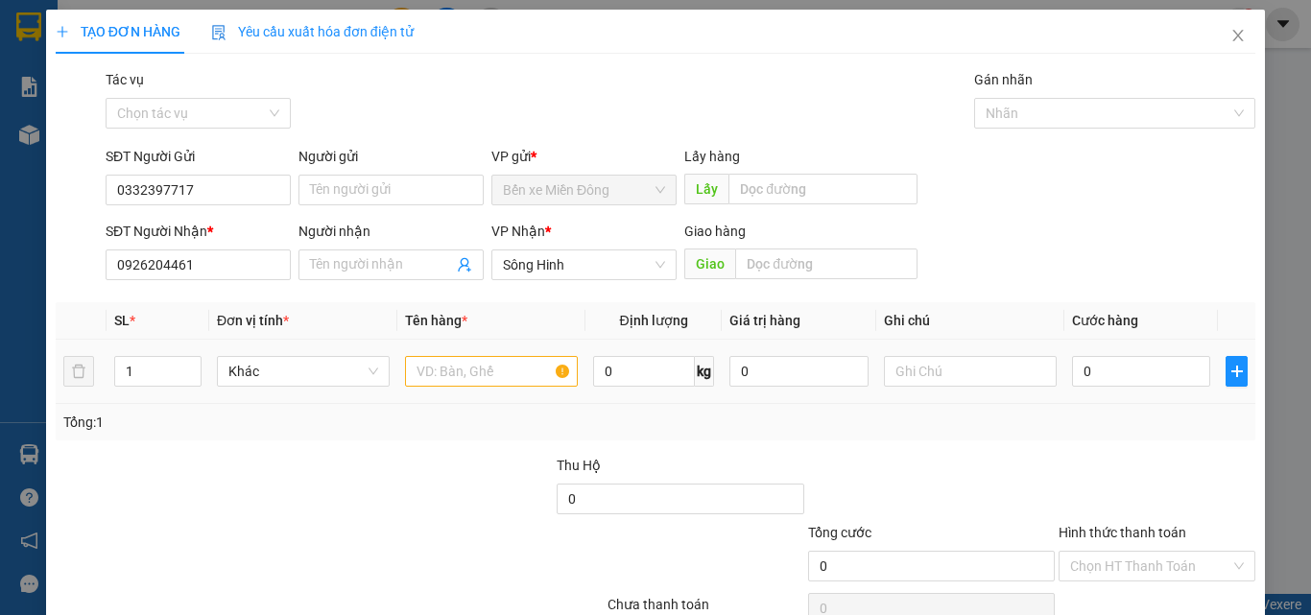
click at [462, 403] on td at bounding box center [491, 372] width 188 height 64
click at [485, 380] on input "text" at bounding box center [491, 371] width 173 height 31
type input "2 THÙNG XỐP"
click at [1153, 381] on input "0" at bounding box center [1141, 371] width 138 height 31
type input "08"
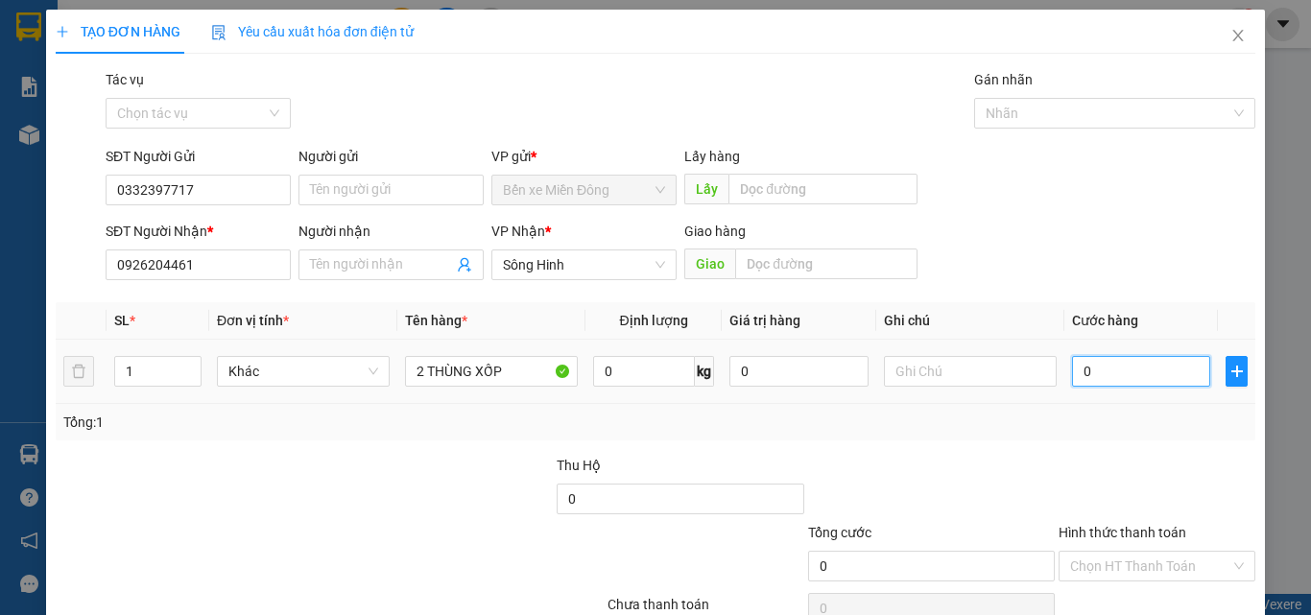
type input "8"
type input "080"
type input "80"
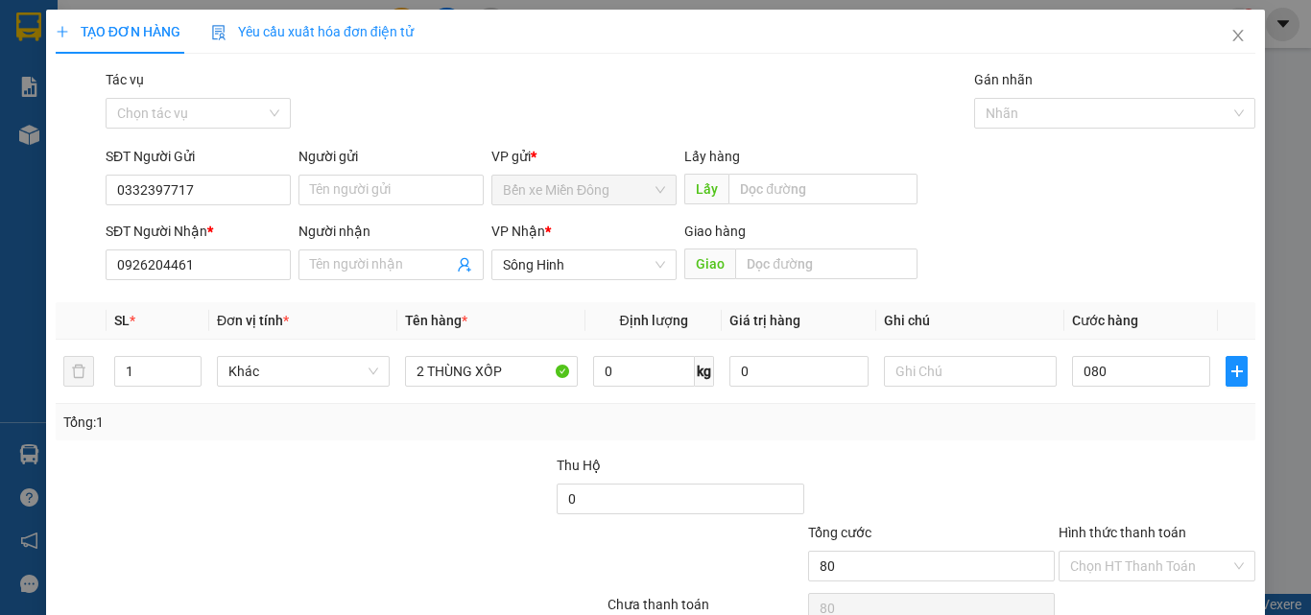
type input "80.000"
click at [1147, 441] on div "Transit Pickup Surcharge Ids Transit Deliver Surcharge Ids Transit Deliver Surc…" at bounding box center [656, 371] width 1200 height 604
click at [1096, 571] on input "Hình thức thanh toán" at bounding box center [1150, 566] width 160 height 29
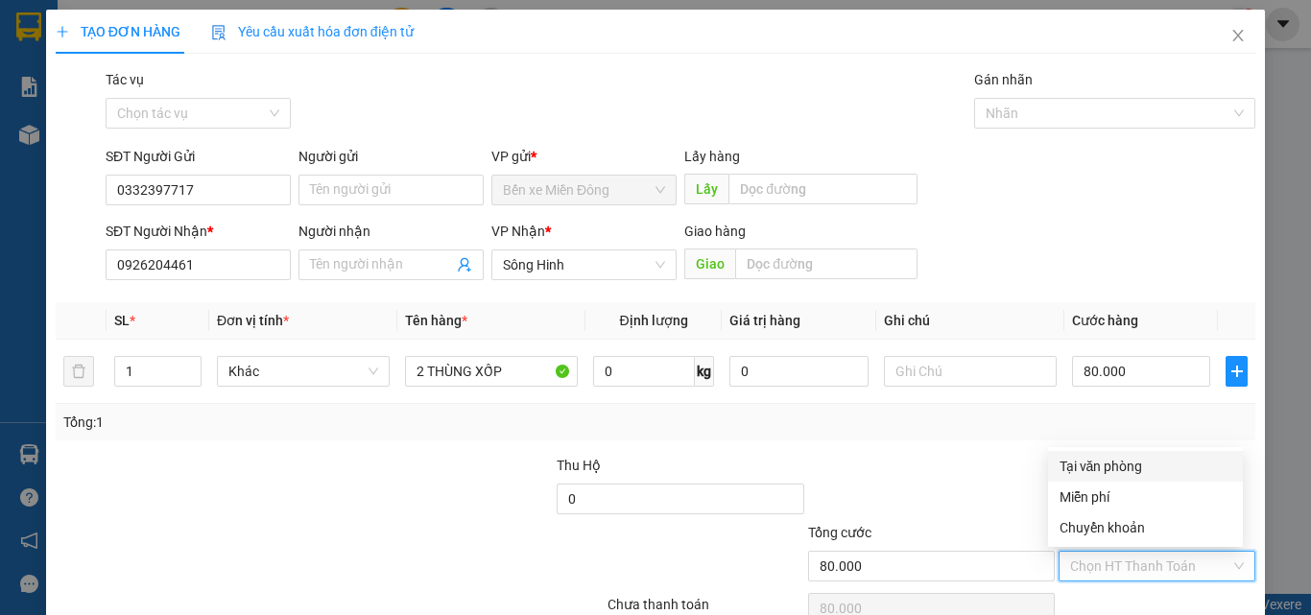
click at [1106, 475] on div "Tại văn phòng" at bounding box center [1145, 466] width 172 height 21
type input "0"
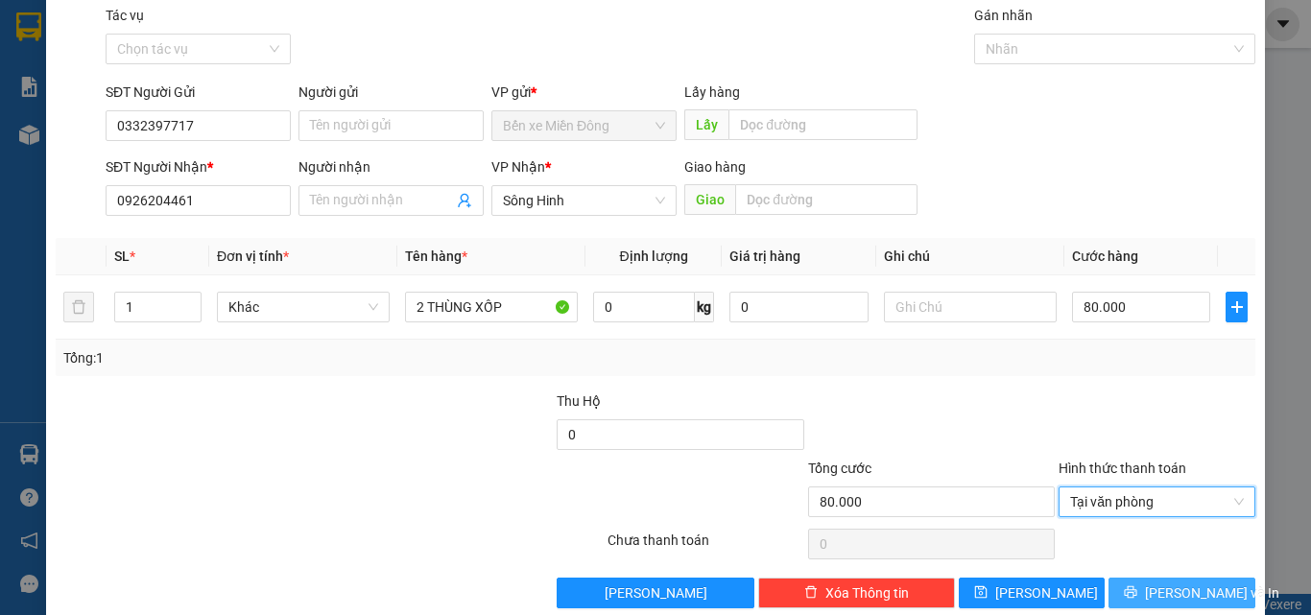
scroll to position [95, 0]
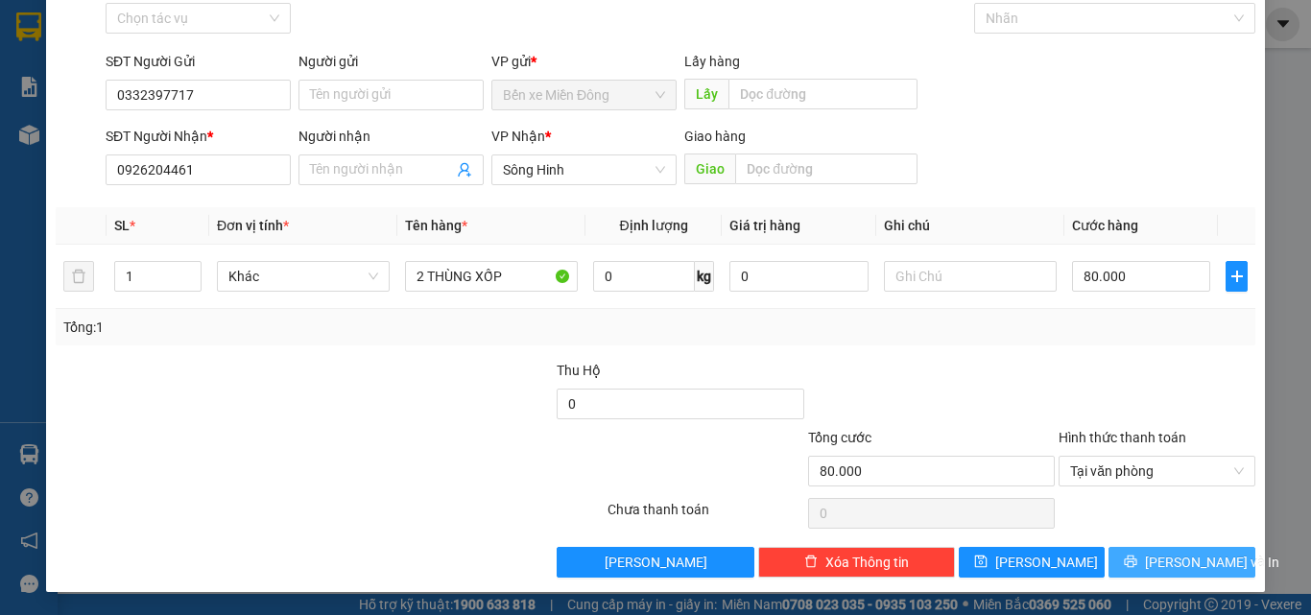
click at [1122, 564] on button "[PERSON_NAME] và In" at bounding box center [1181, 562] width 147 height 31
click at [1124, 563] on button "[PERSON_NAME] và In" at bounding box center [1181, 562] width 147 height 31
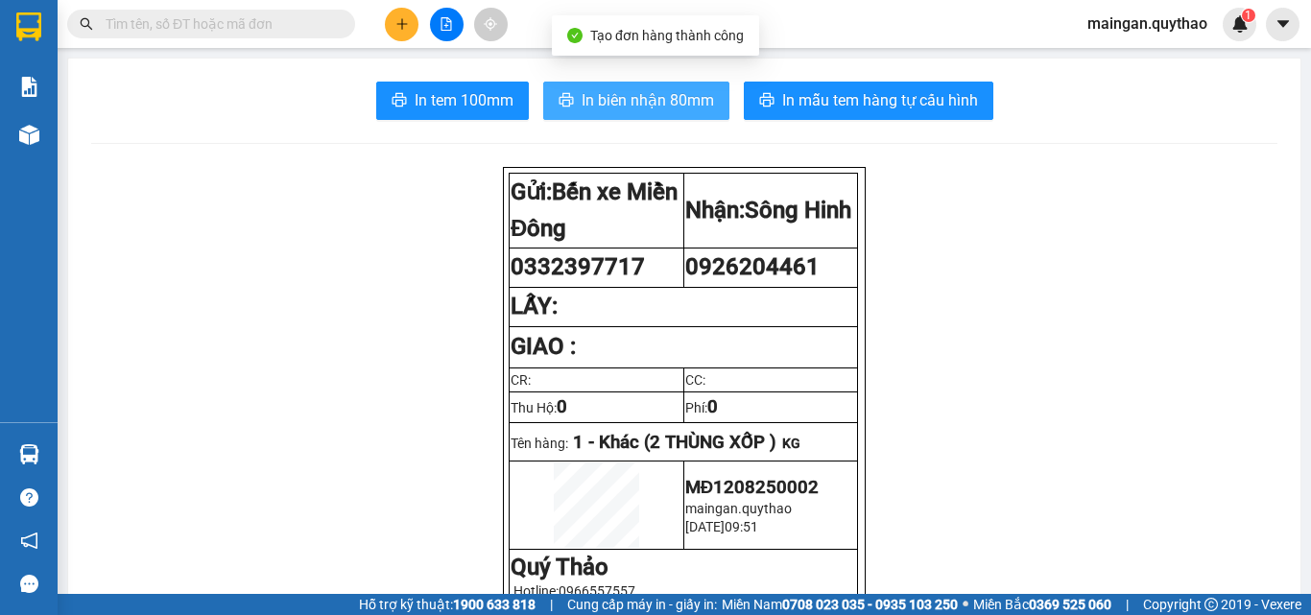
click at [589, 88] on span "In biên nhận 80mm" at bounding box center [648, 100] width 132 height 24
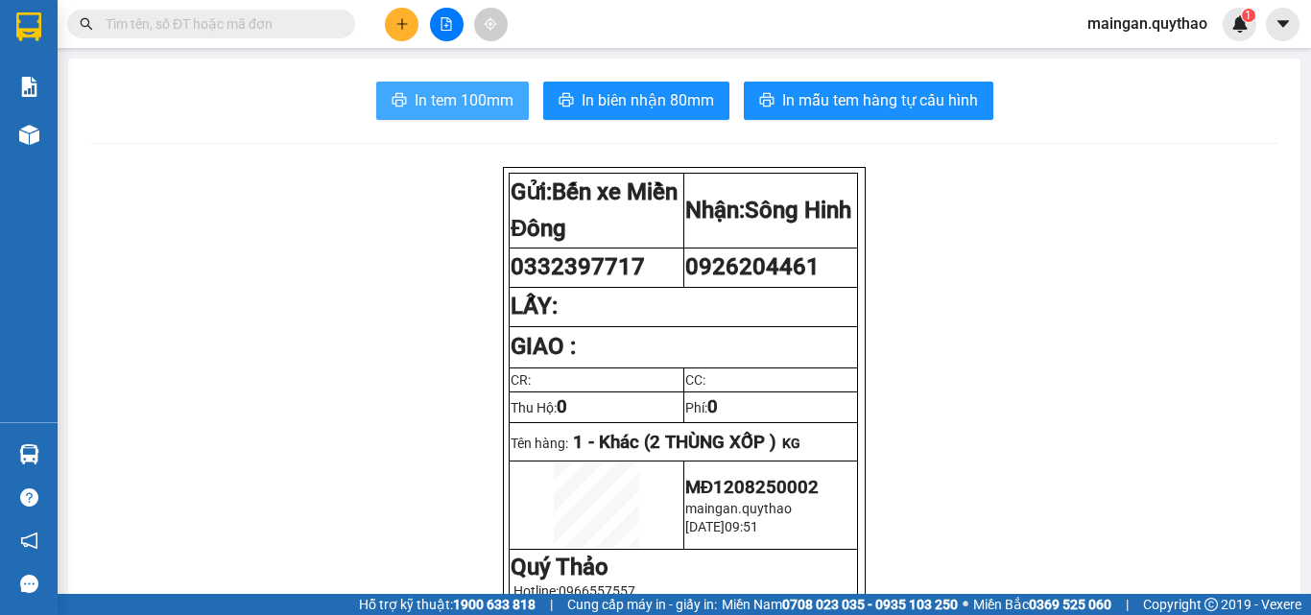
click at [476, 111] on span "In tem 100mm" at bounding box center [464, 100] width 99 height 24
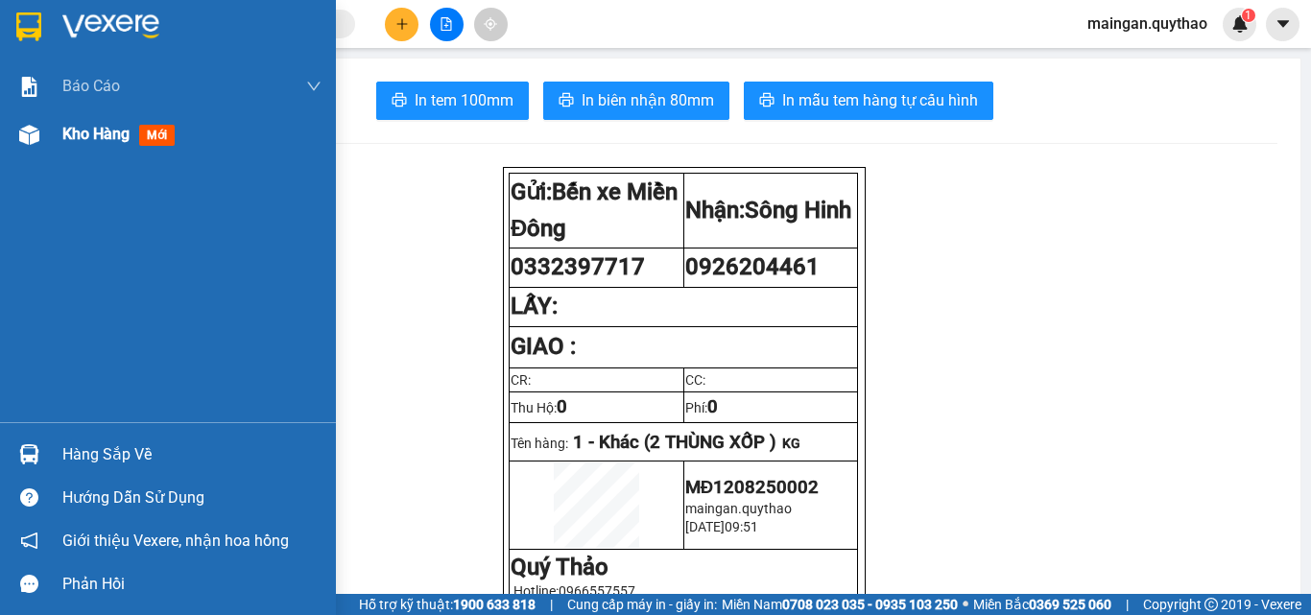
click at [41, 129] on div at bounding box center [29, 135] width 34 height 34
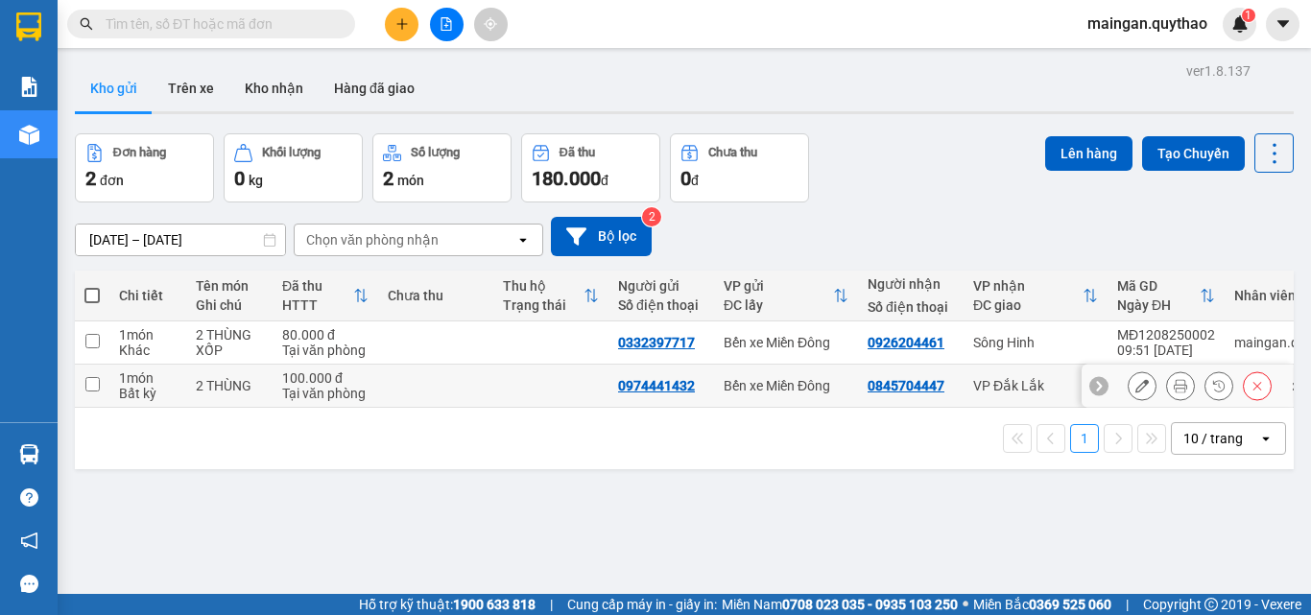
click at [1249, 392] on button at bounding box center [1257, 386] width 27 height 34
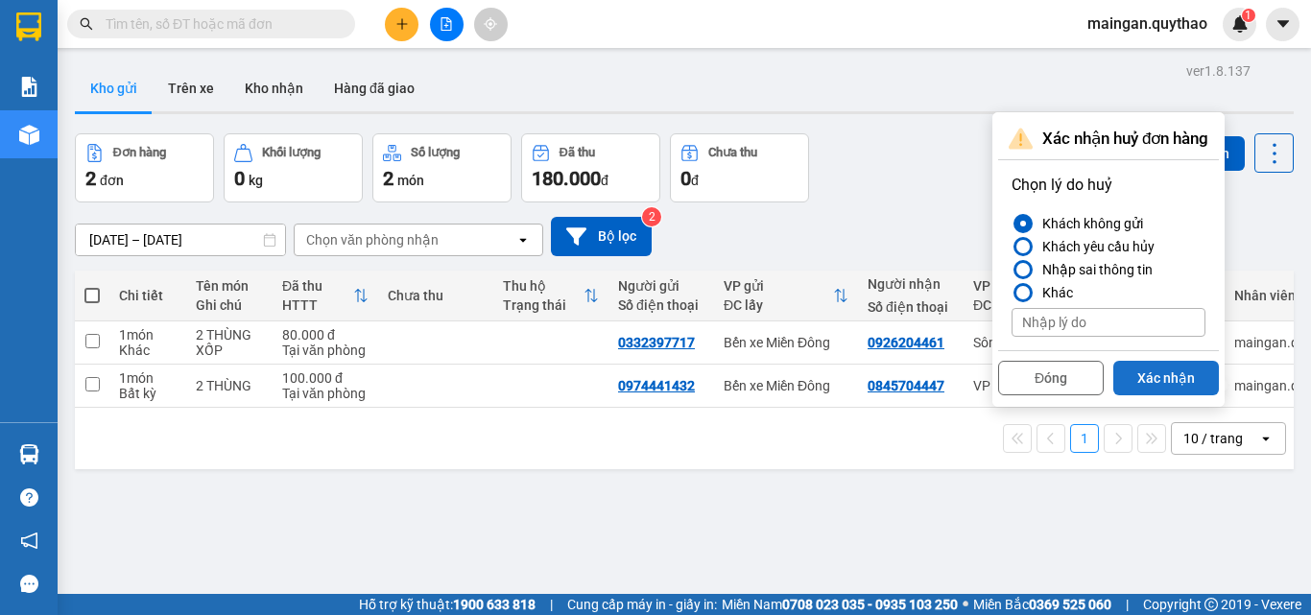
click at [1154, 383] on button "Xác nhận" at bounding box center [1166, 378] width 106 height 35
